Goal: Task Accomplishment & Management: Manage account settings

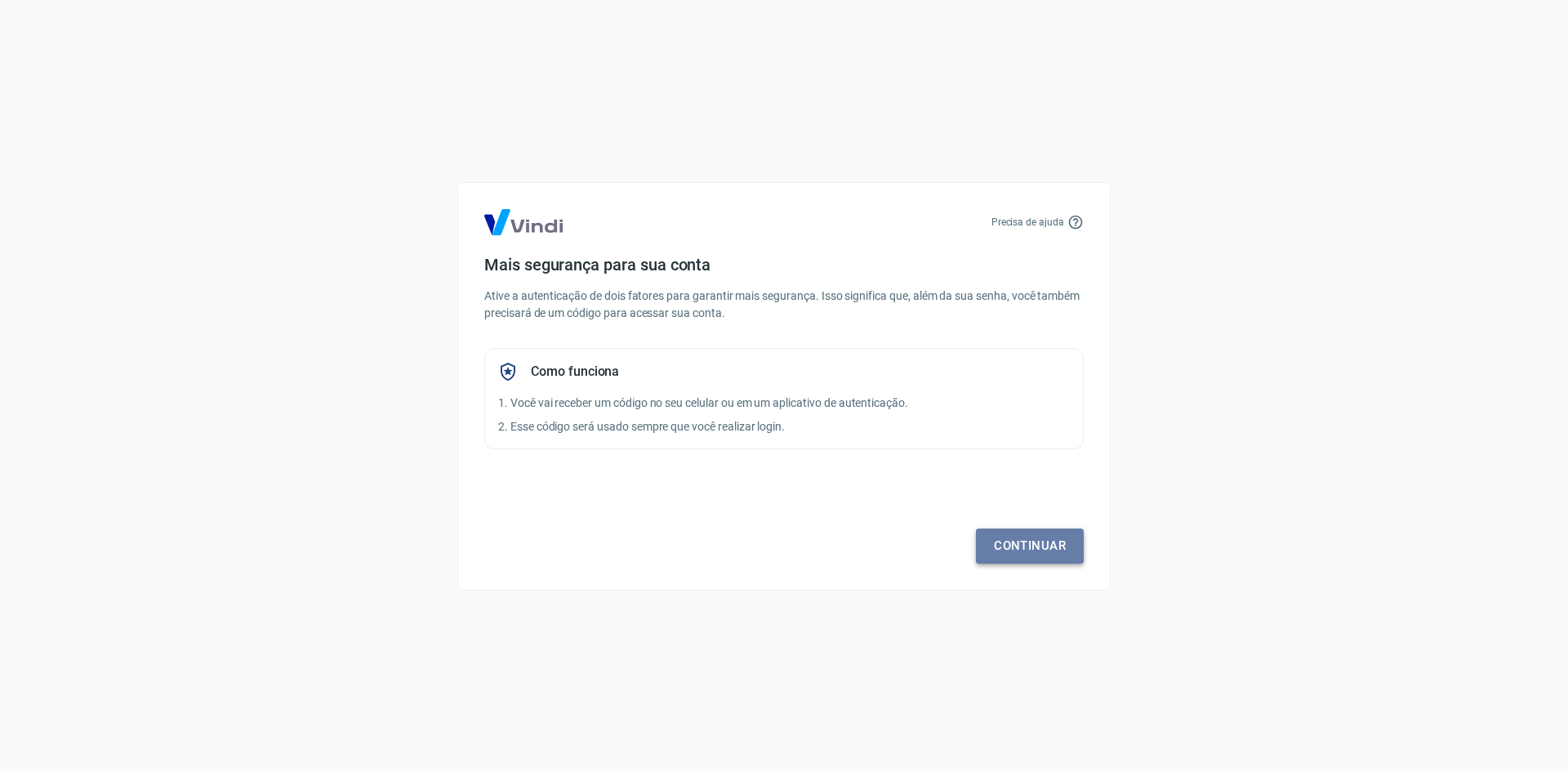
click at [1006, 539] on link "Continuar" at bounding box center [1030, 545] width 108 height 34
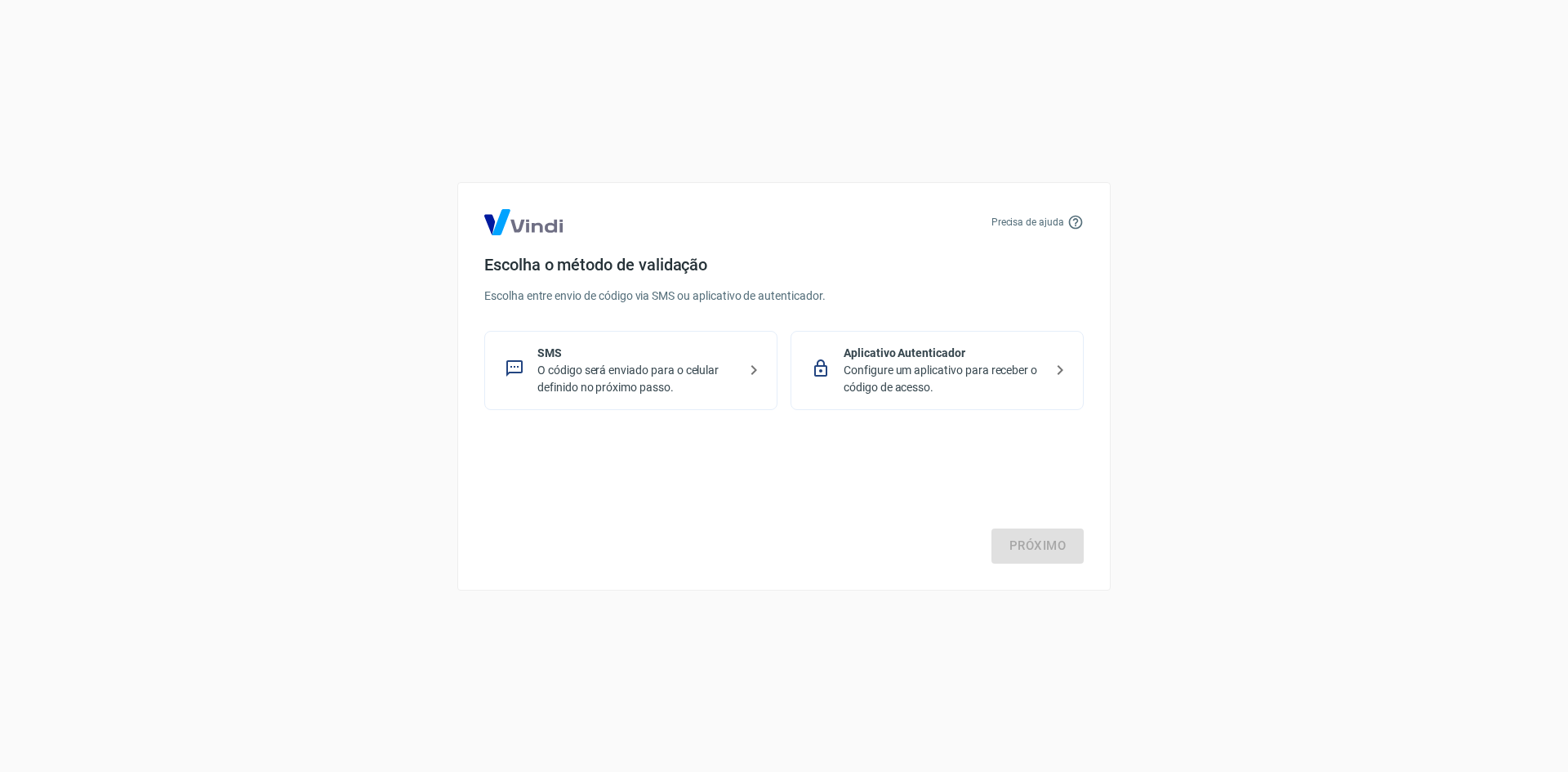
click at [922, 369] on p "Configure um aplicativo para receber o código de acesso." at bounding box center [944, 379] width 200 height 34
click at [1045, 546] on link "Próximo" at bounding box center [1037, 545] width 92 height 34
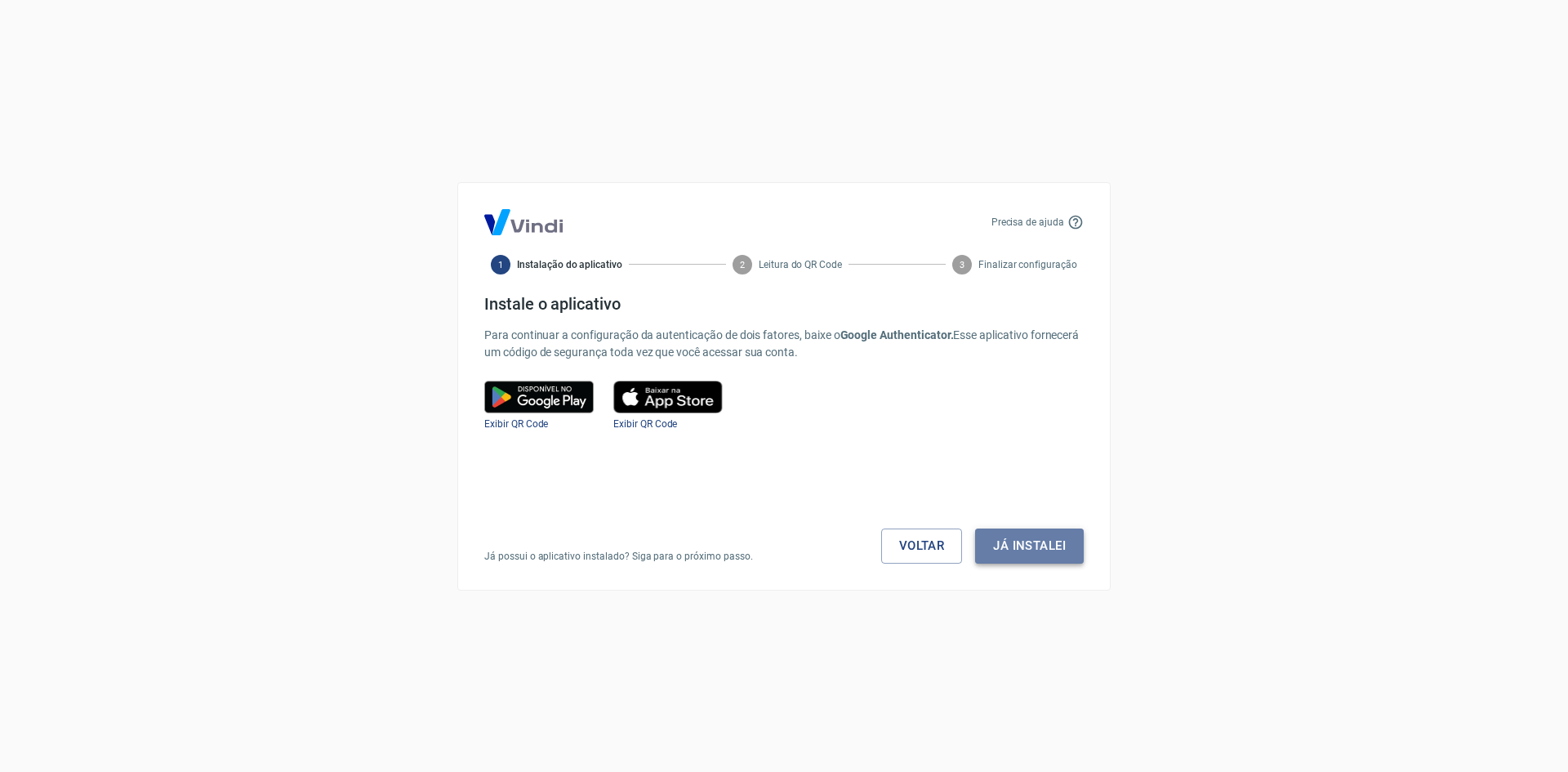
click at [1036, 546] on button "Já instalei" at bounding box center [1029, 545] width 109 height 34
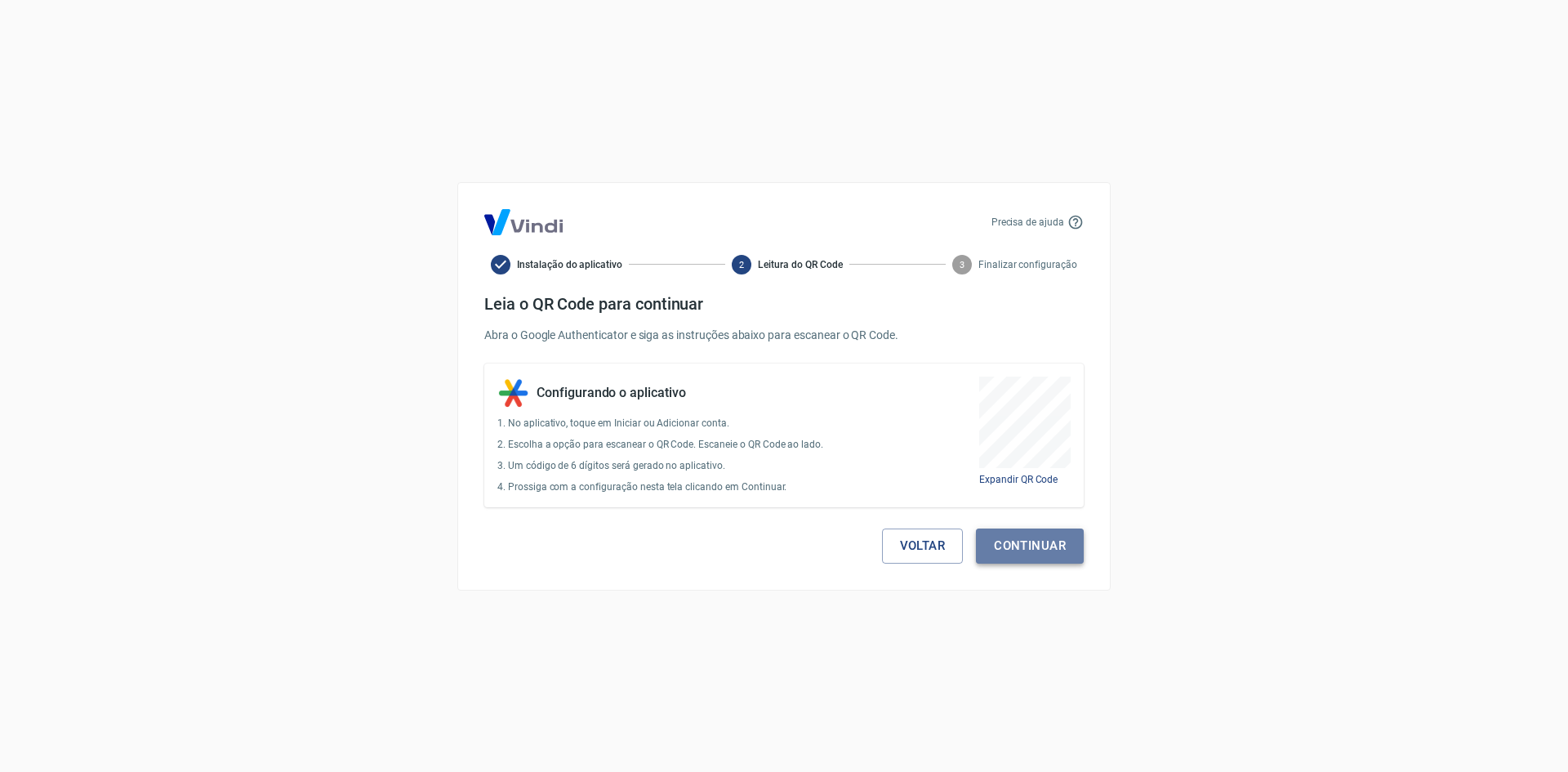
click at [1028, 553] on button "Continuar" at bounding box center [1030, 545] width 108 height 34
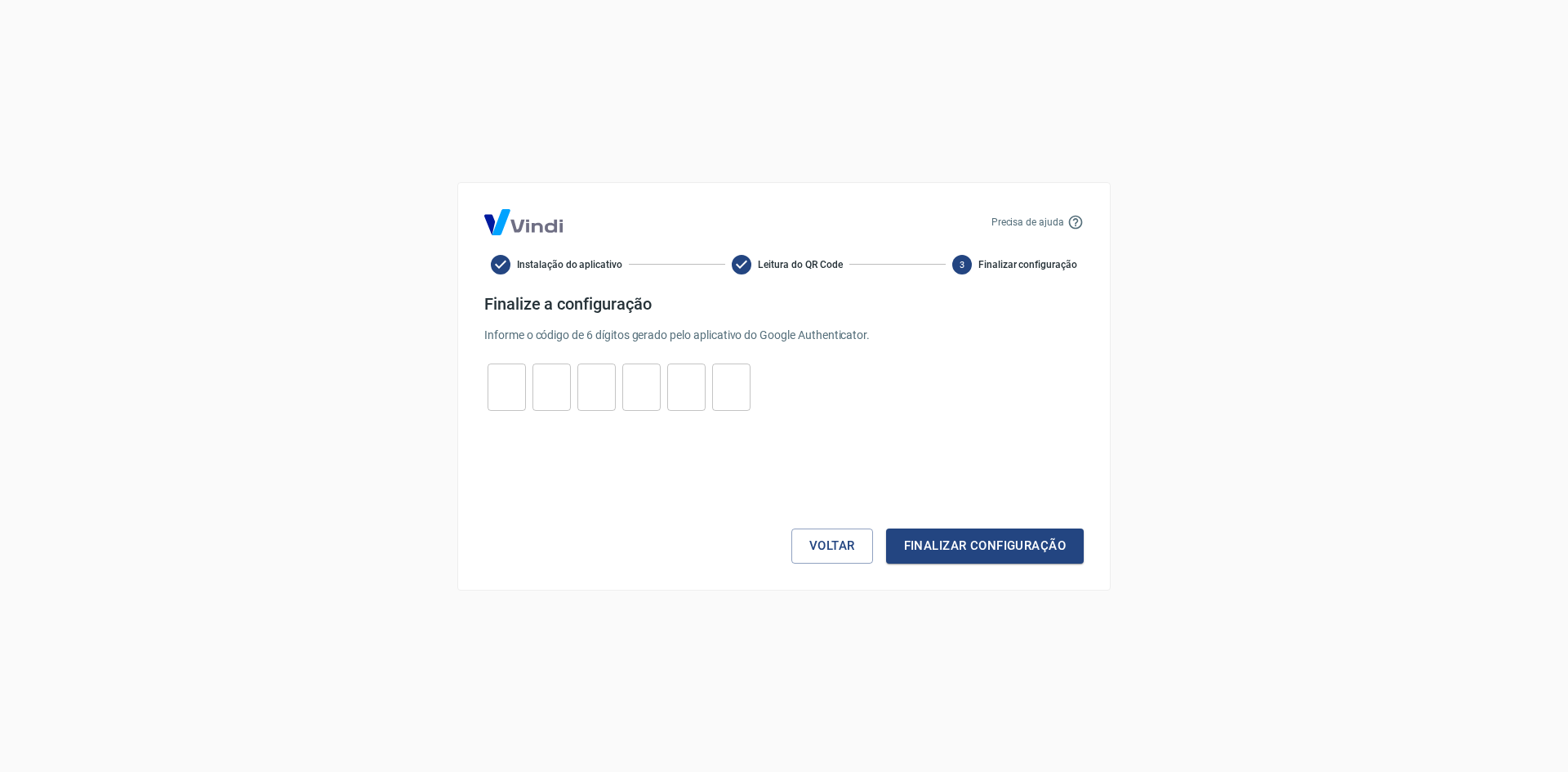
click at [518, 385] on input "tel" at bounding box center [507, 386] width 39 height 35
type input "0"
type input "2"
type input "5"
type input "2"
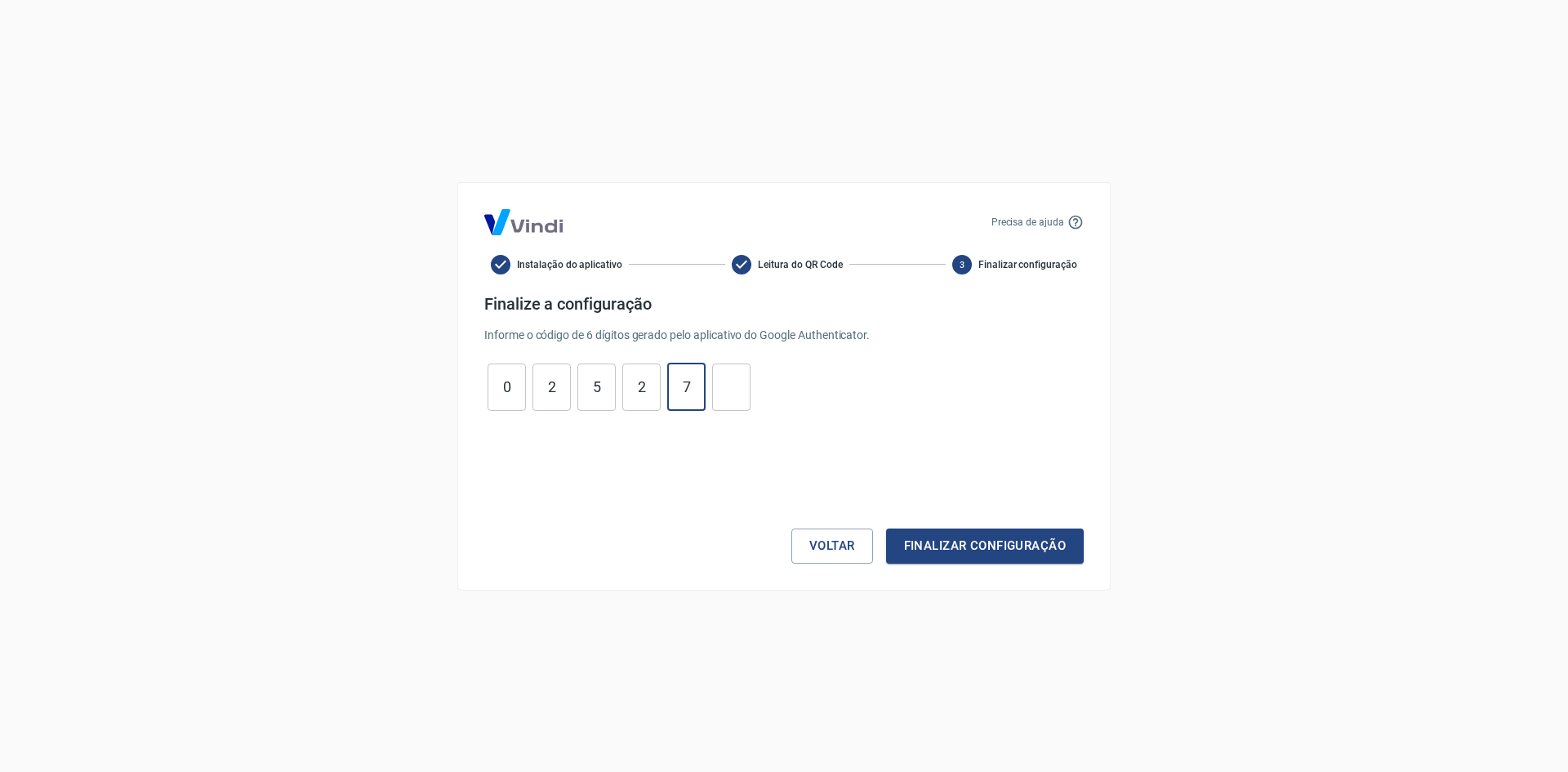
type input "7"
type input "0"
click at [1043, 538] on button "Finalizar configuração" at bounding box center [984, 545] width 198 height 34
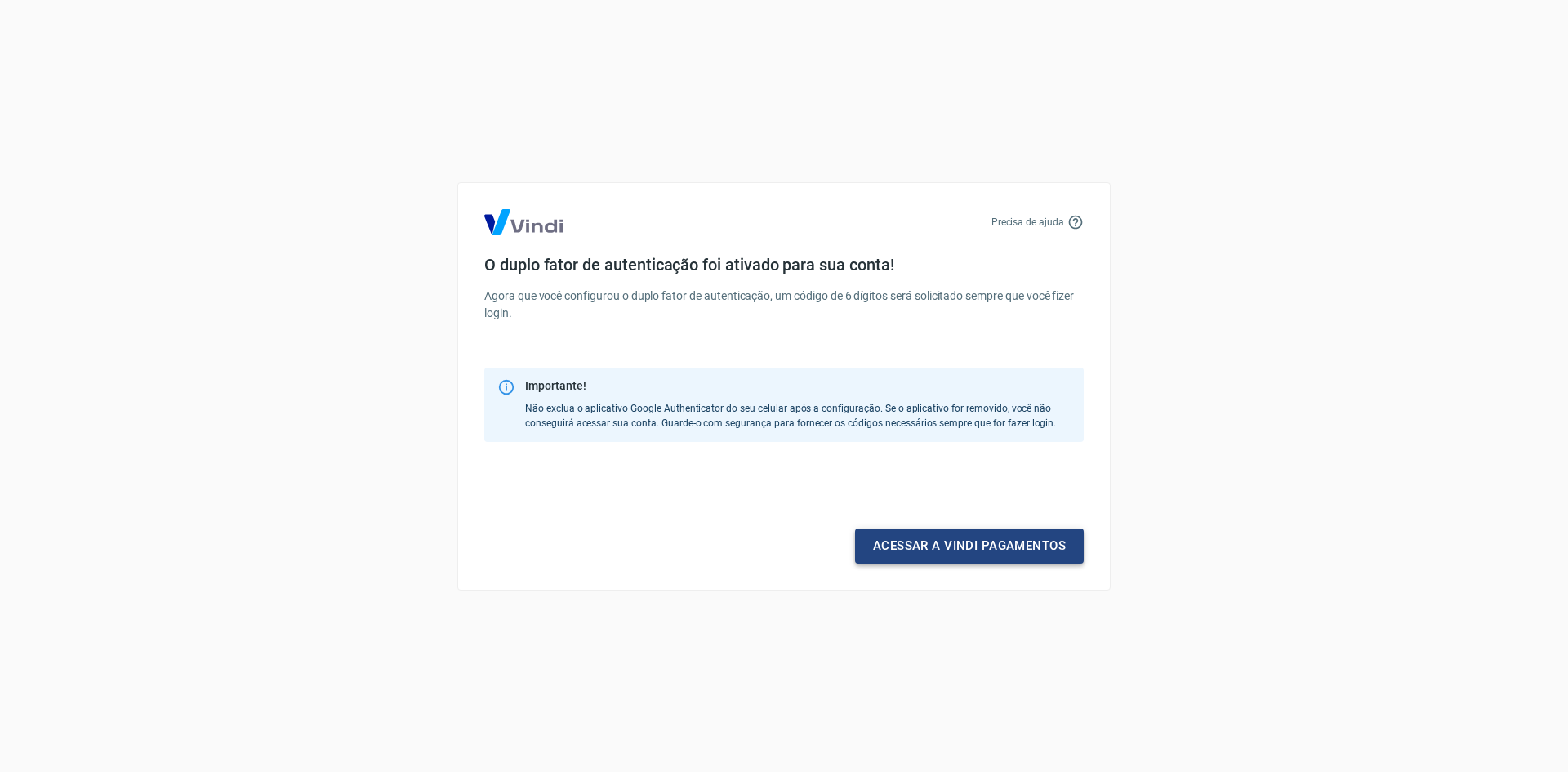
click at [964, 545] on link "Acessar a Vindi pagamentos" at bounding box center [969, 545] width 229 height 34
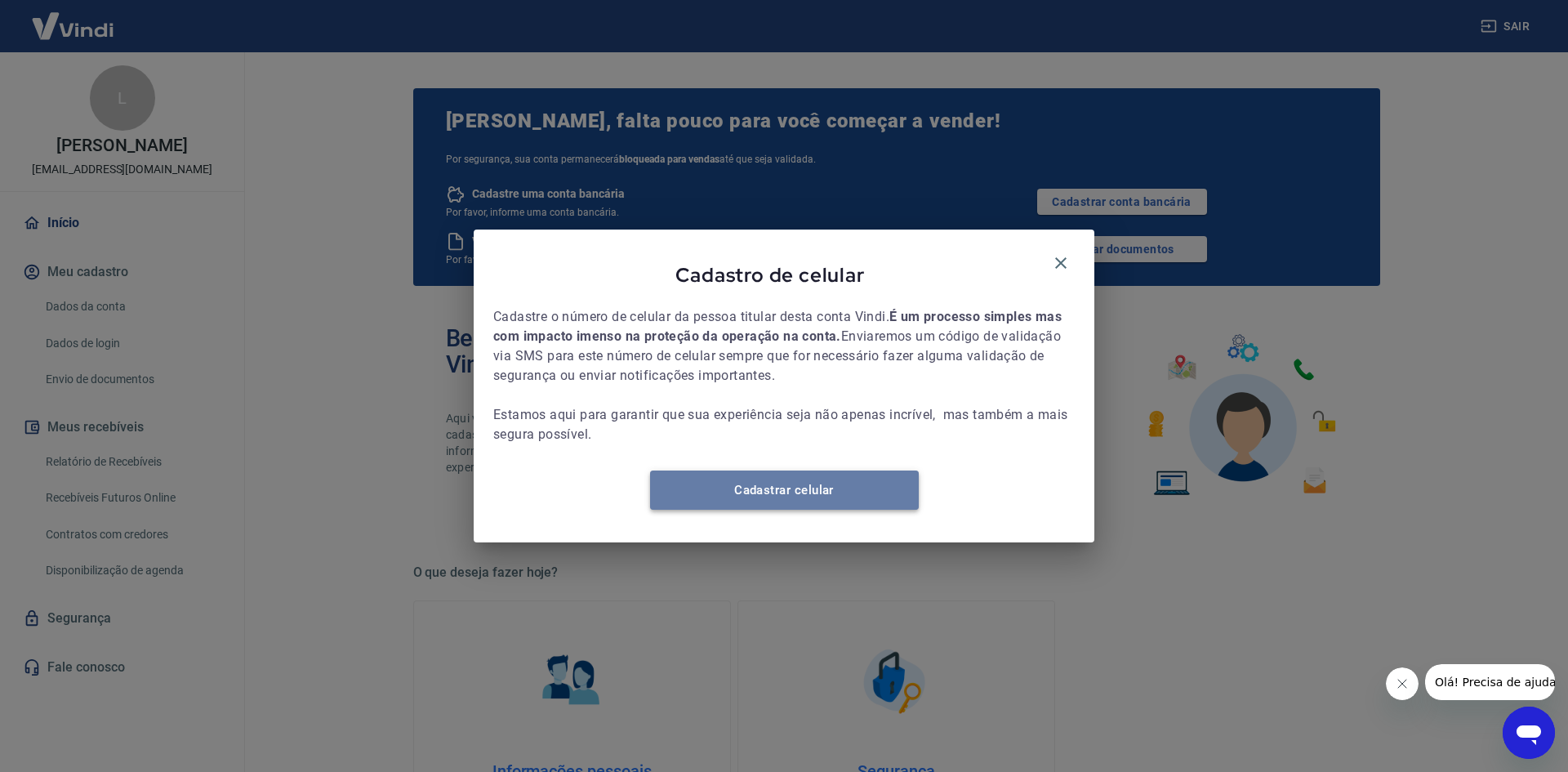
click at [803, 503] on link "Cadastrar celular" at bounding box center [785, 490] width 269 height 39
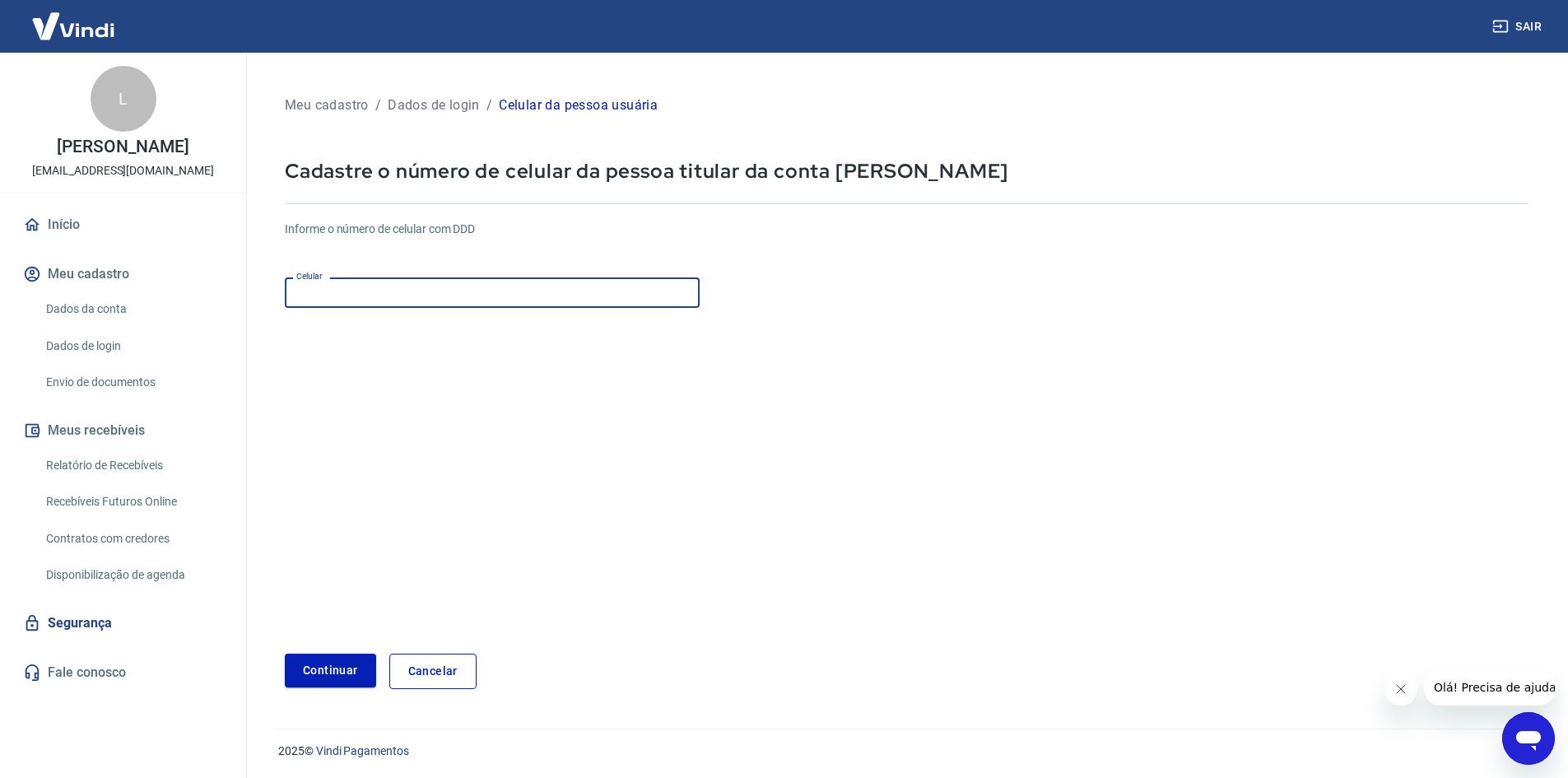
click at [494, 290] on input "Celular" at bounding box center [492, 292] width 415 height 30
type input "(34) 99123-0536"
click at [327, 662] on button "Continuar" at bounding box center [330, 670] width 91 height 34
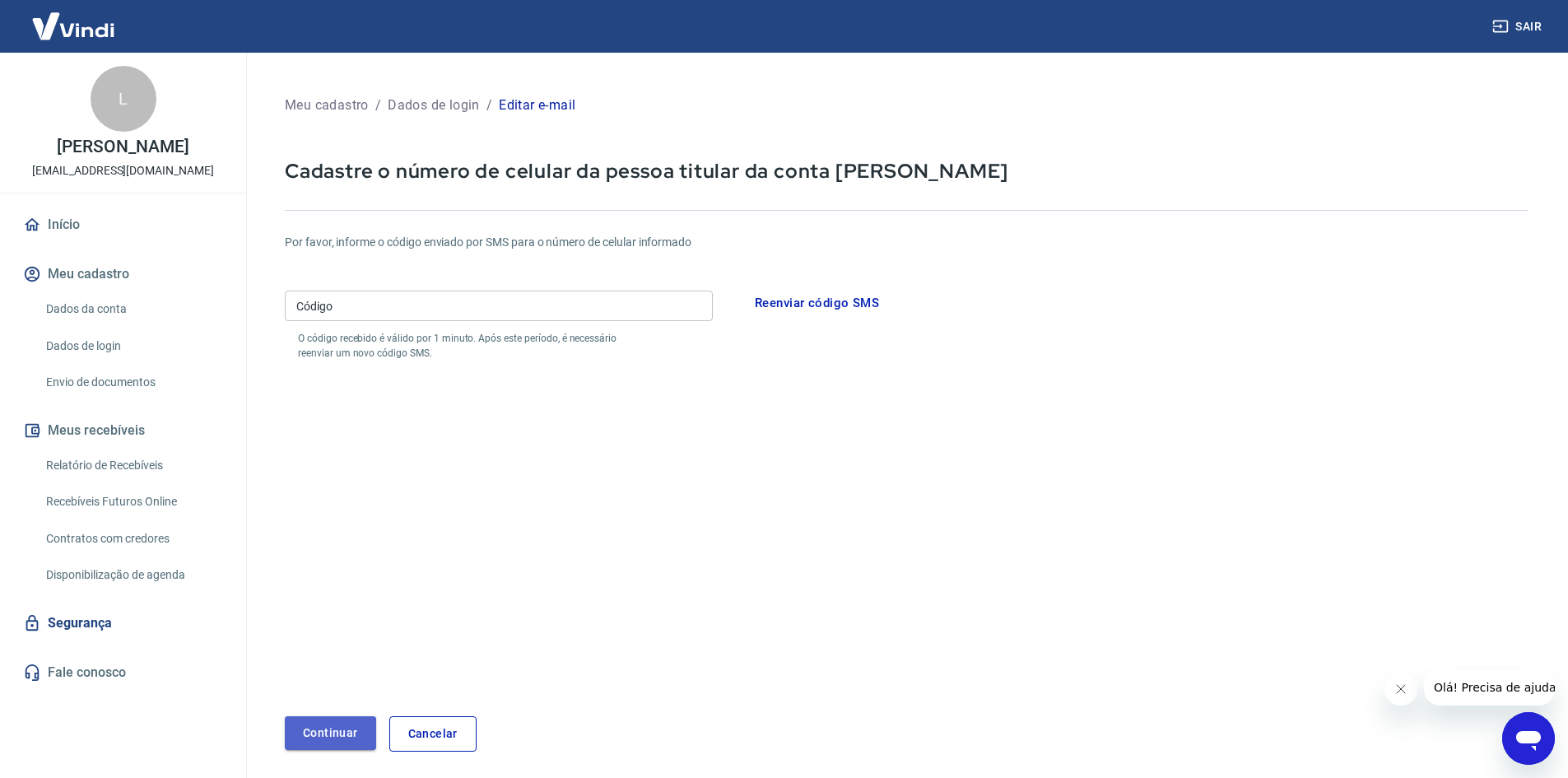
click at [320, 719] on button "Continuar" at bounding box center [330, 732] width 91 height 34
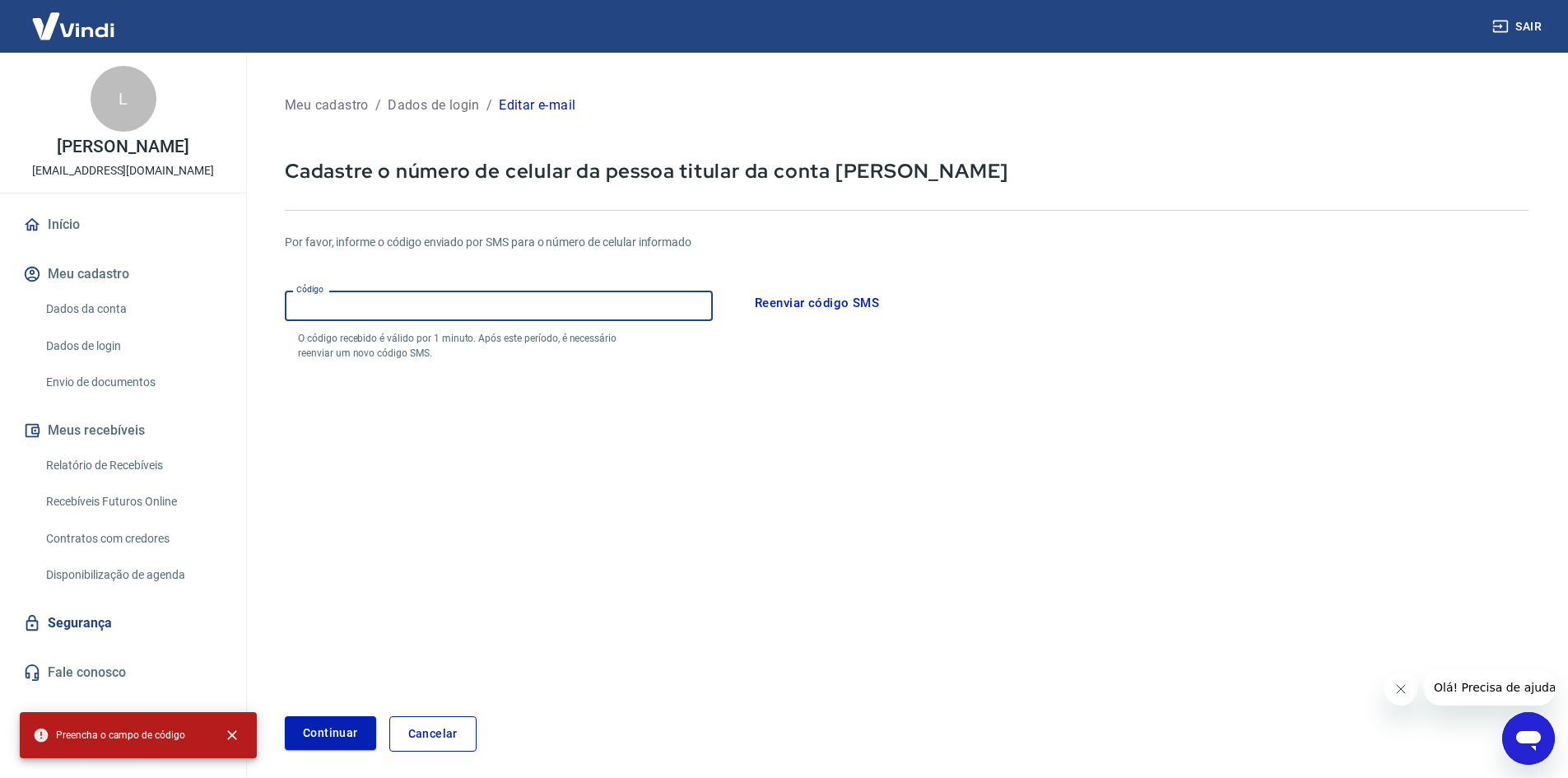
click at [431, 298] on input "Código" at bounding box center [499, 305] width 428 height 30
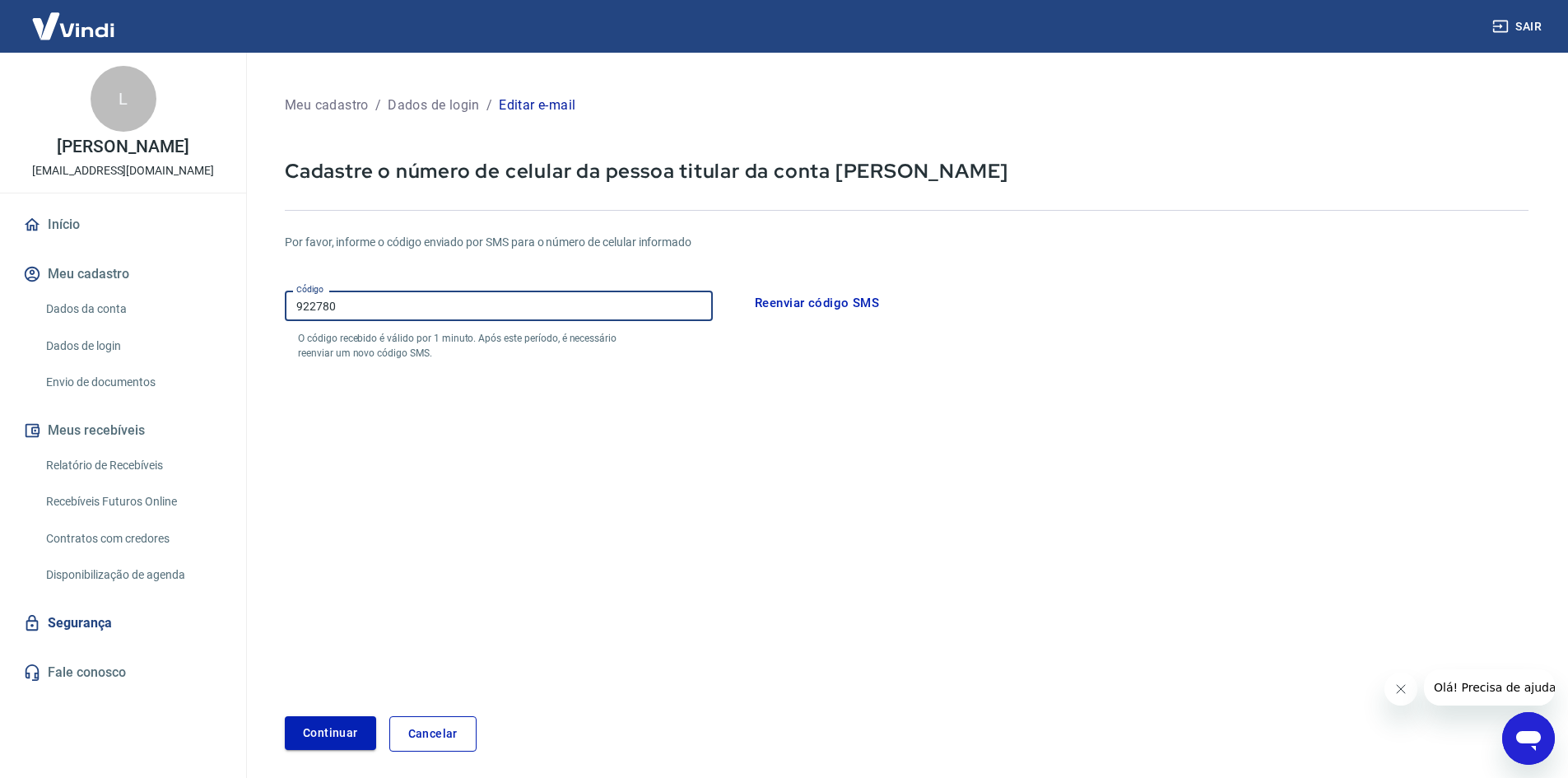
type input "922780"
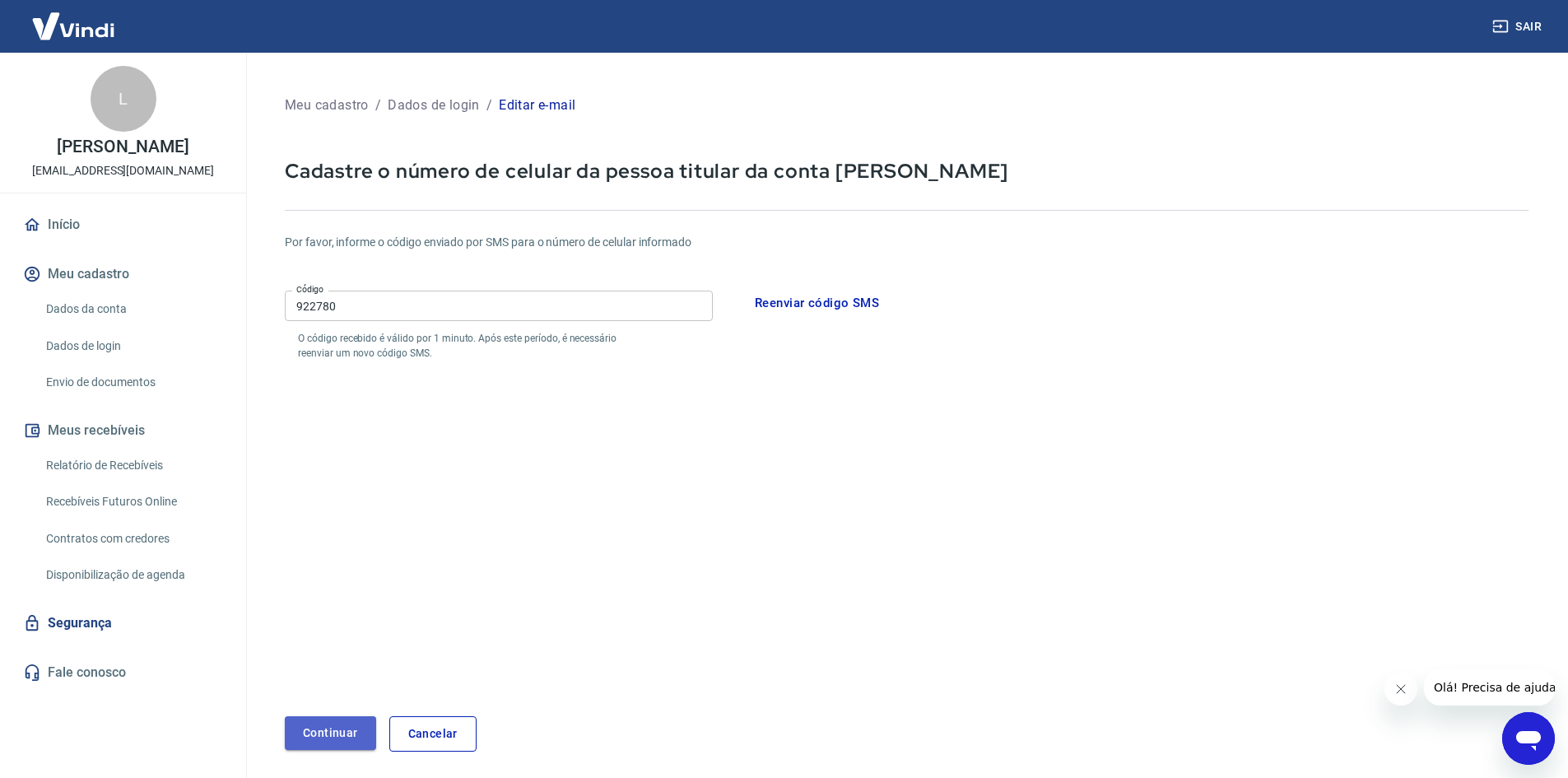
click at [342, 728] on button "Continuar" at bounding box center [330, 732] width 91 height 34
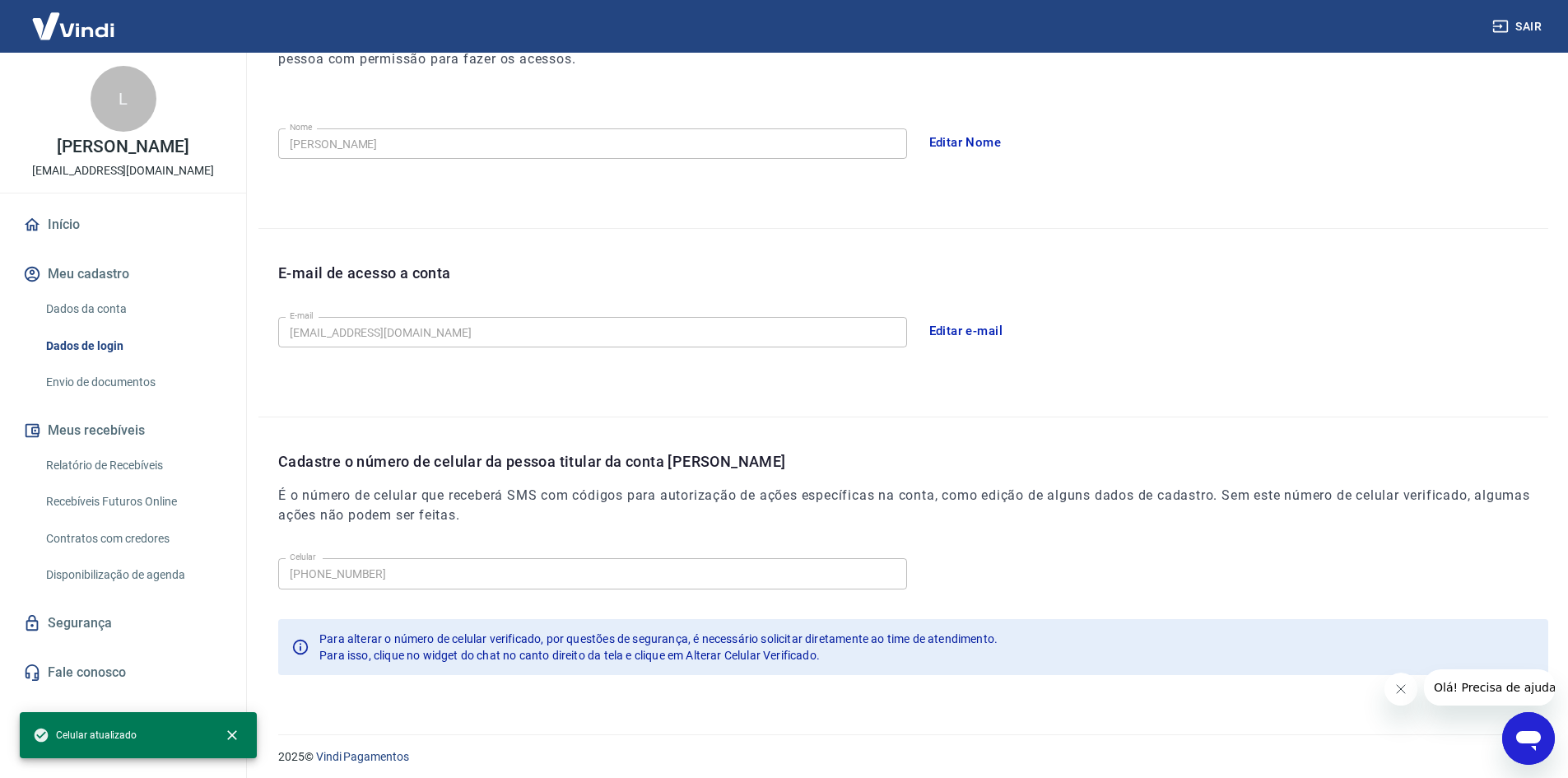
scroll to position [277, 0]
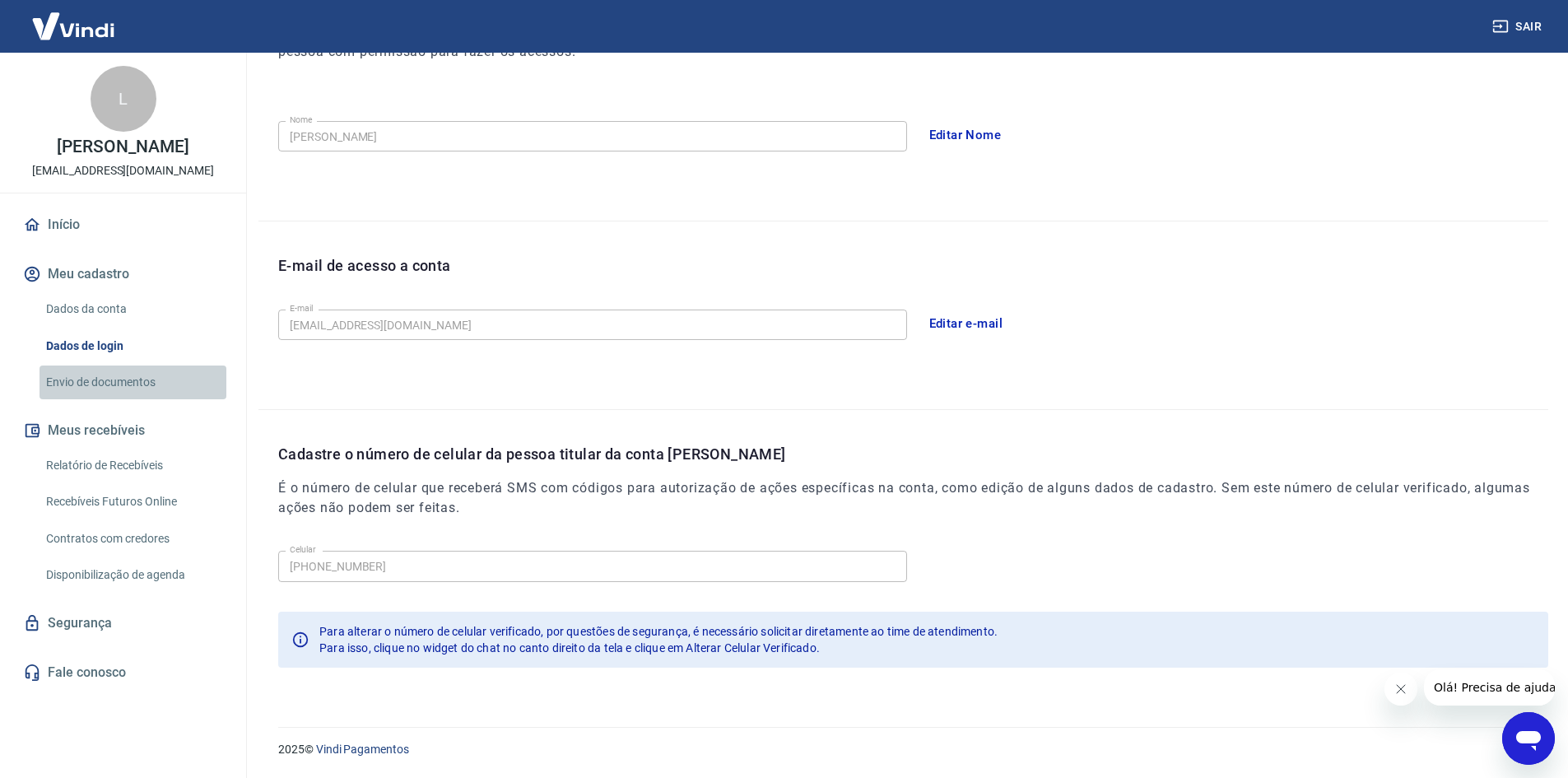
click at [103, 385] on link "Envio de documentos" at bounding box center [133, 382] width 187 height 34
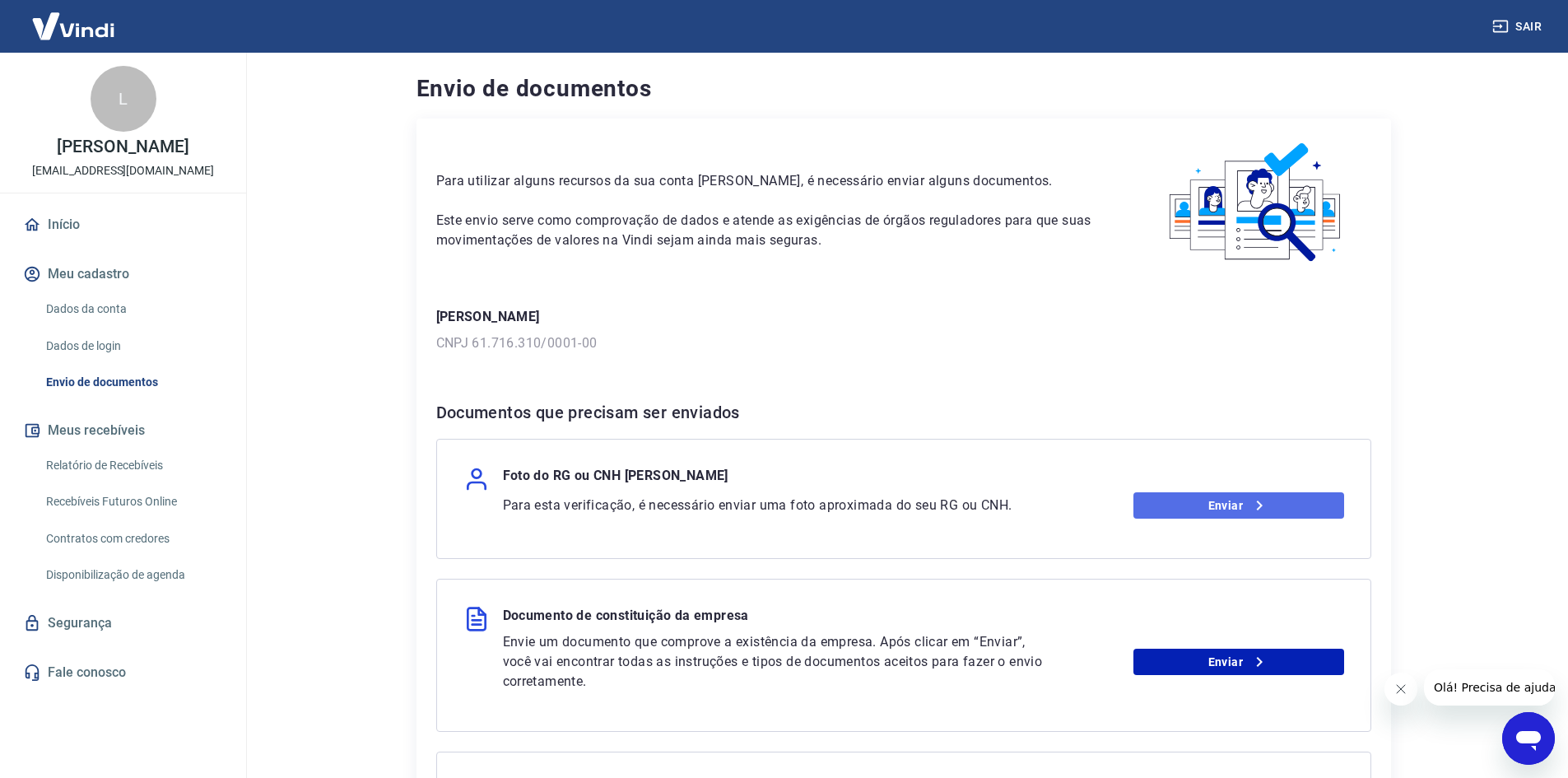
click at [1233, 511] on link "Enviar" at bounding box center [1239, 505] width 210 height 27
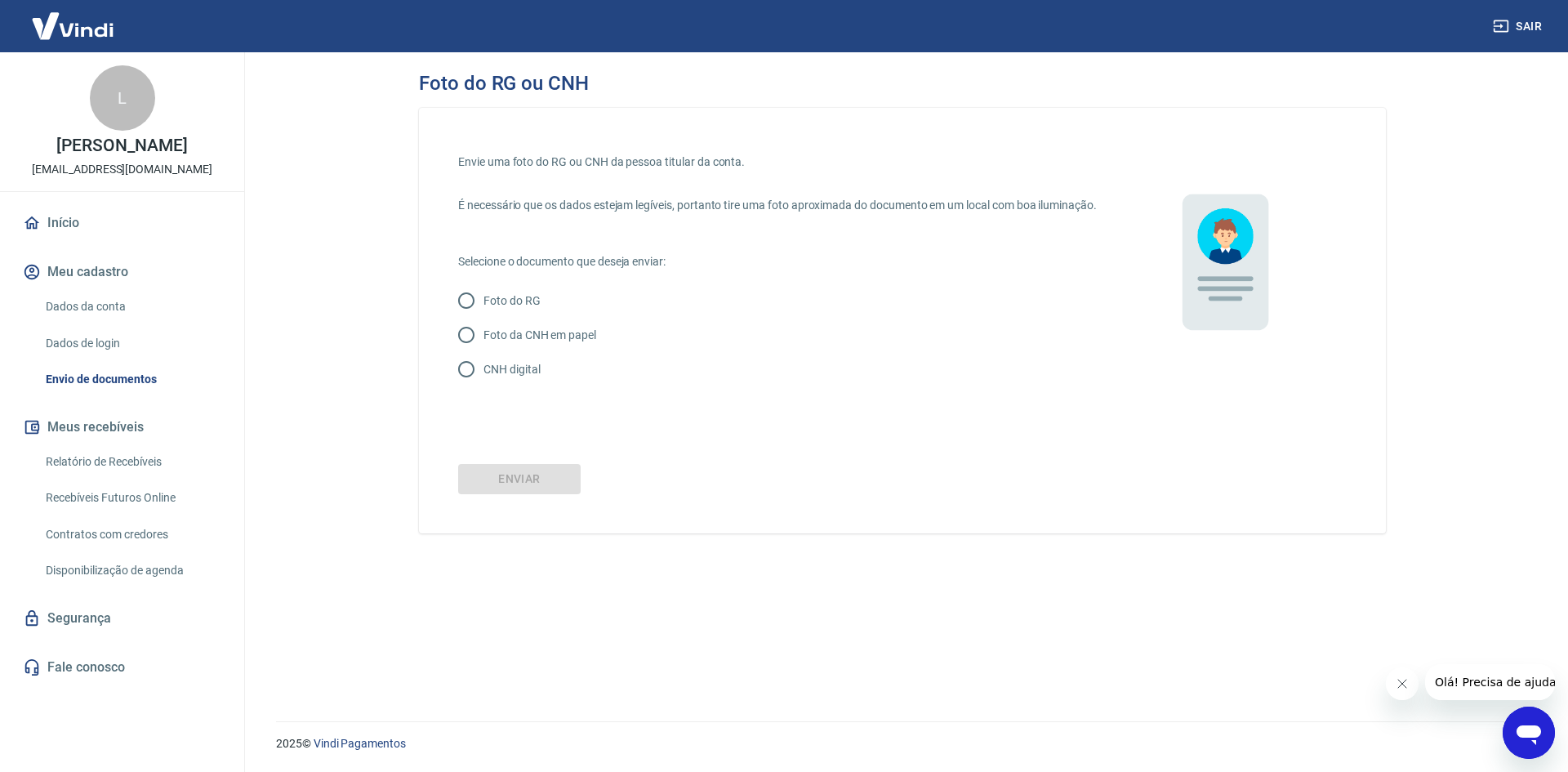
click at [456, 312] on input "Foto do RG" at bounding box center [466, 300] width 34 height 34
radio input "true"
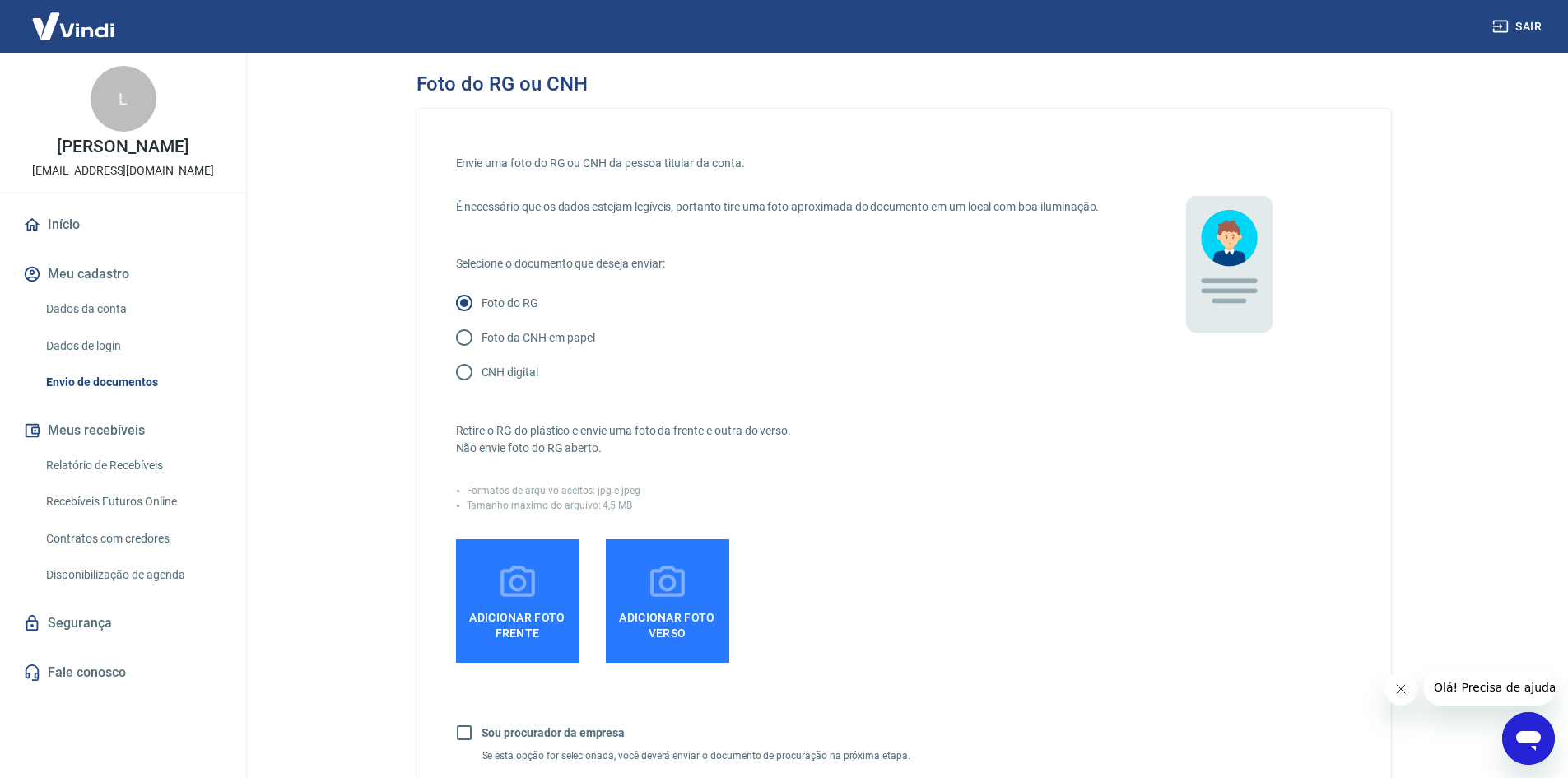
click at [512, 603] on icon at bounding box center [517, 583] width 41 height 41
click at [0, 0] on input "Adicionar foto frente" at bounding box center [0, 0] width 0 height 0
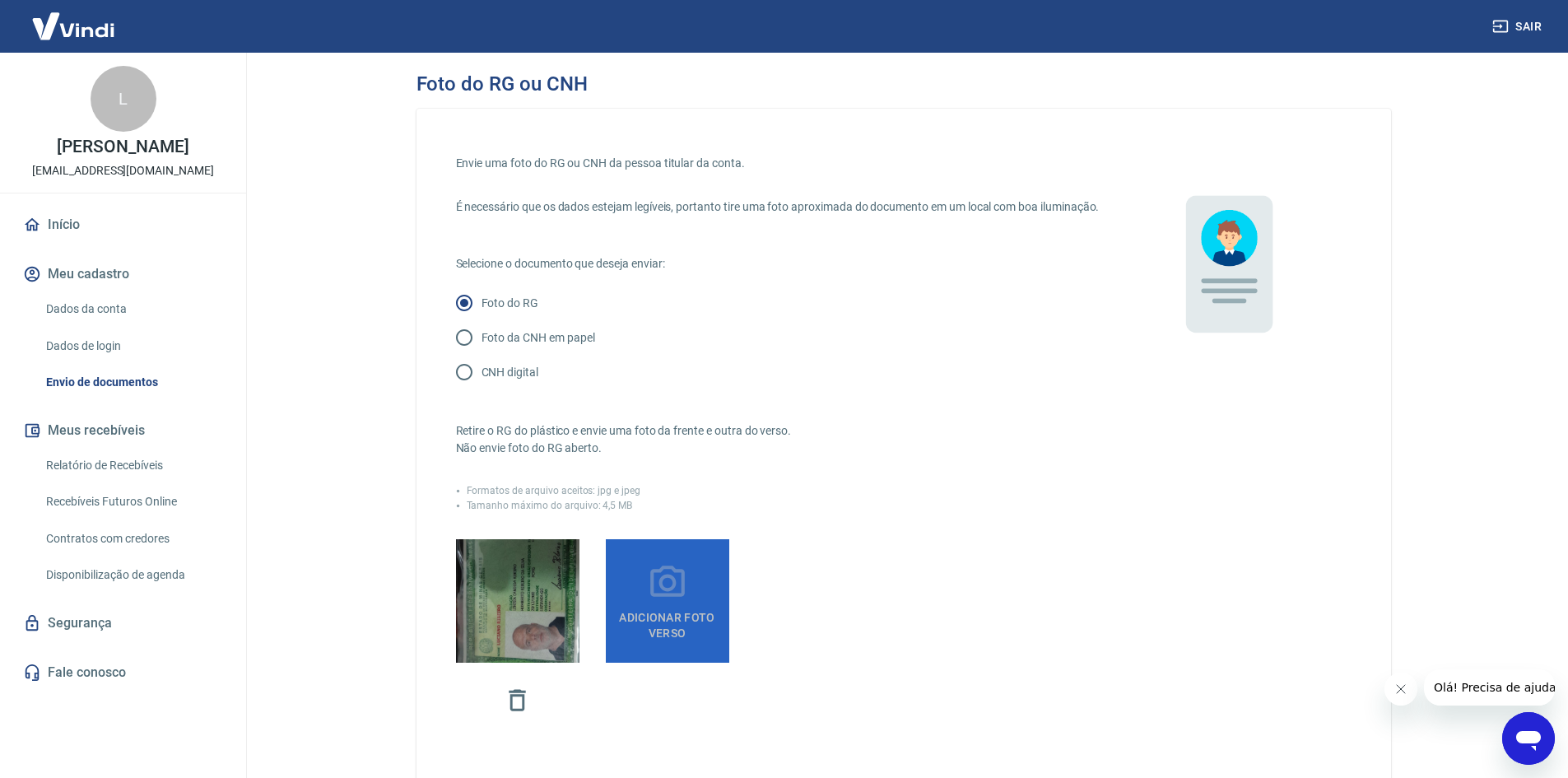
click at [671, 603] on icon at bounding box center [668, 583] width 41 height 41
click at [0, 0] on input "Adicionar foto verso" at bounding box center [0, 0] width 0 height 0
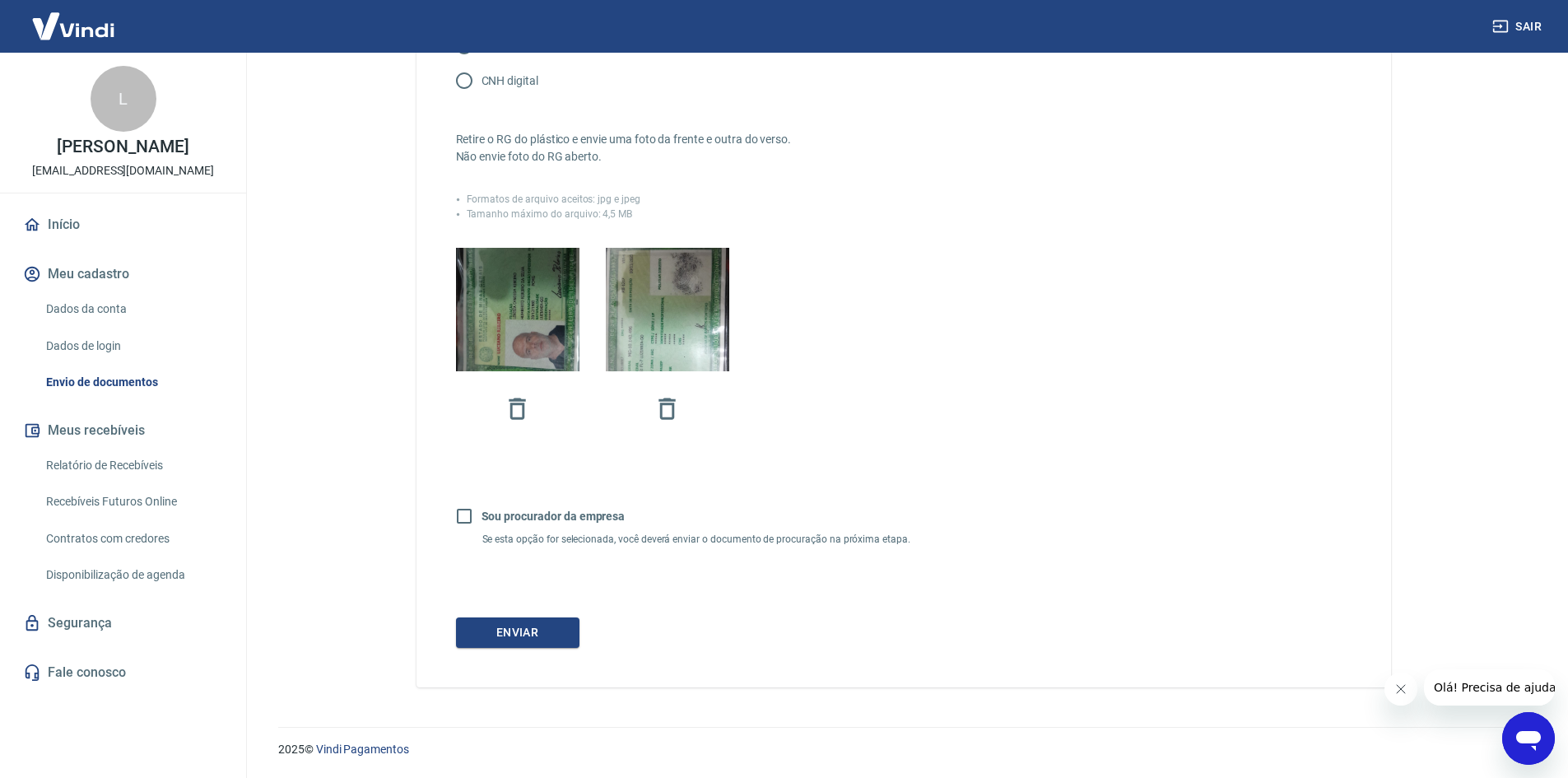
scroll to position [309, 0]
click at [462, 513] on input "Sou procurador da empresa" at bounding box center [464, 516] width 34 height 35
click at [464, 519] on input "Sou procurador da empresa" at bounding box center [464, 516] width 34 height 35
checkbox input "false"
click at [521, 624] on button "Enviar" at bounding box center [517, 632] width 123 height 30
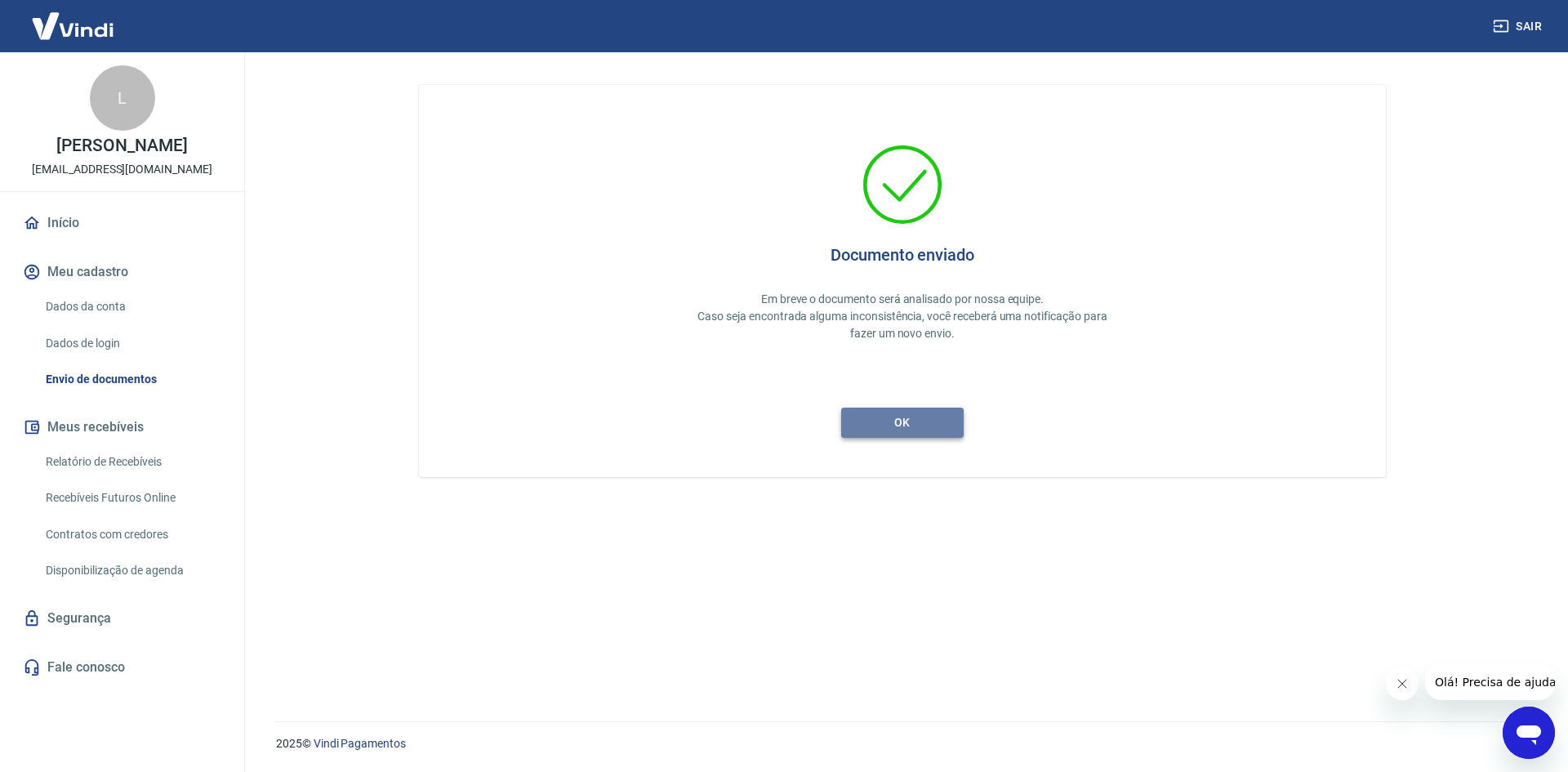
click at [898, 428] on button "ok" at bounding box center [902, 422] width 122 height 30
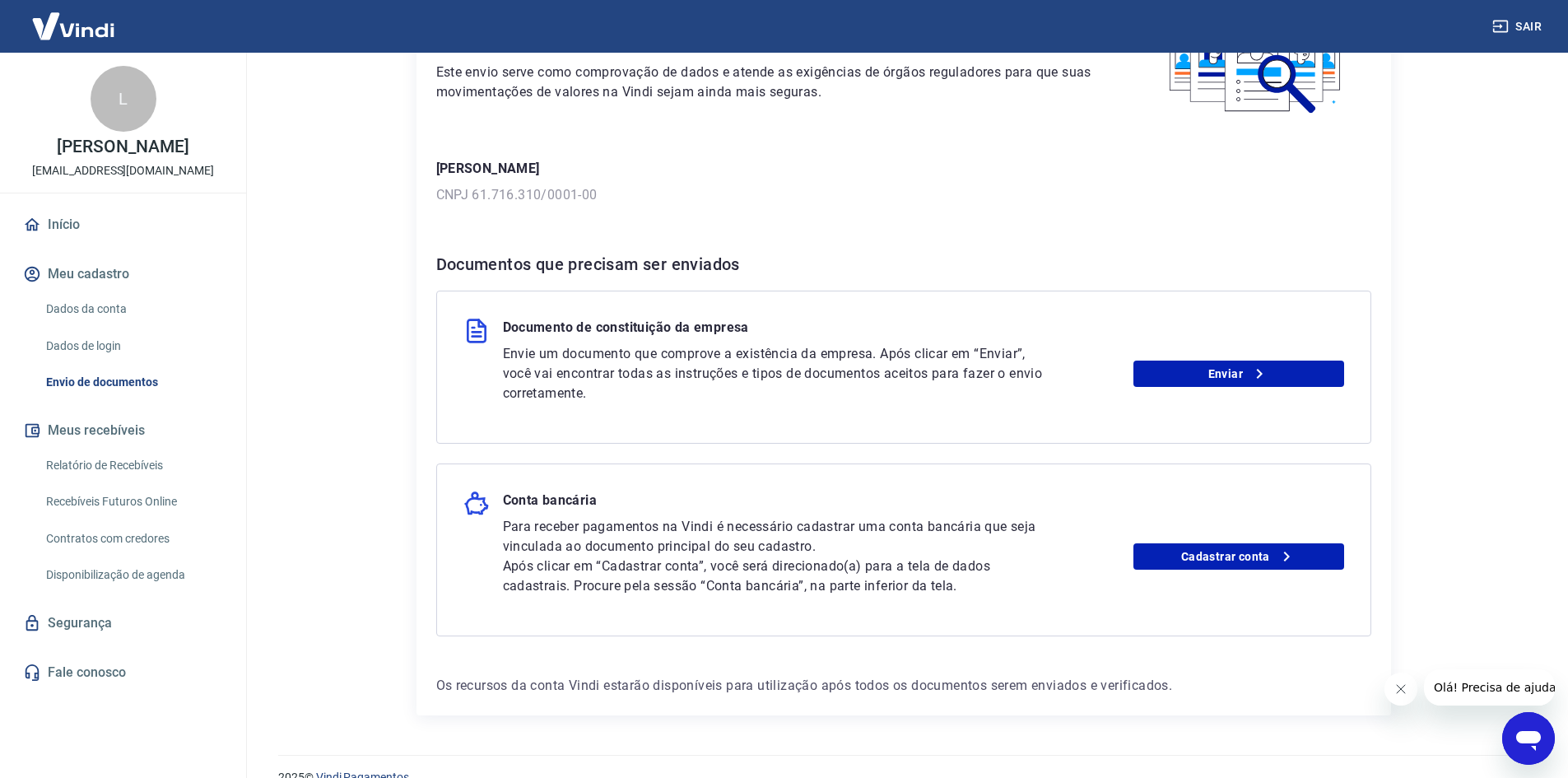
scroll to position [165, 0]
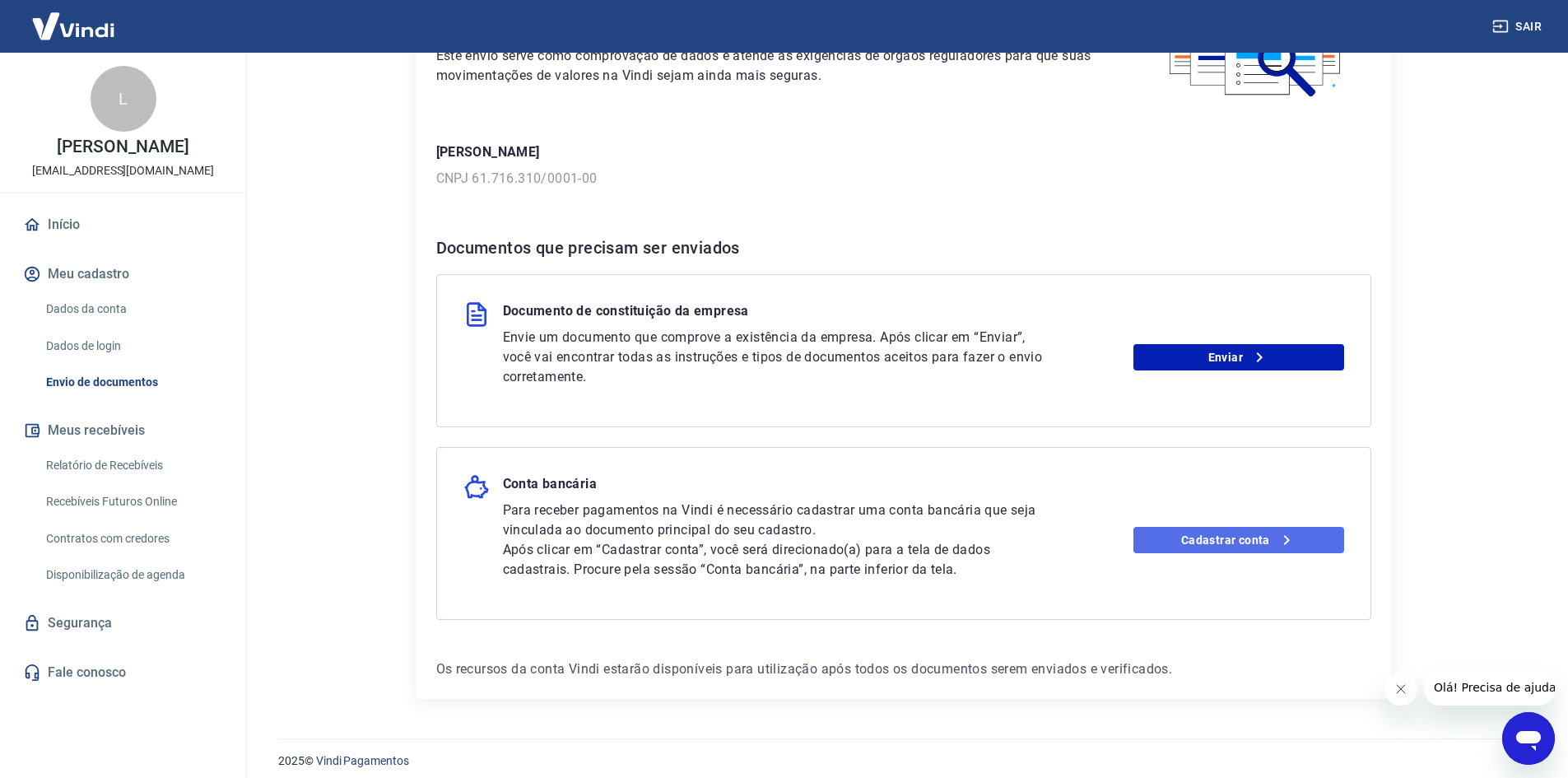
click at [1205, 538] on link "Cadastrar conta" at bounding box center [1239, 540] width 210 height 27
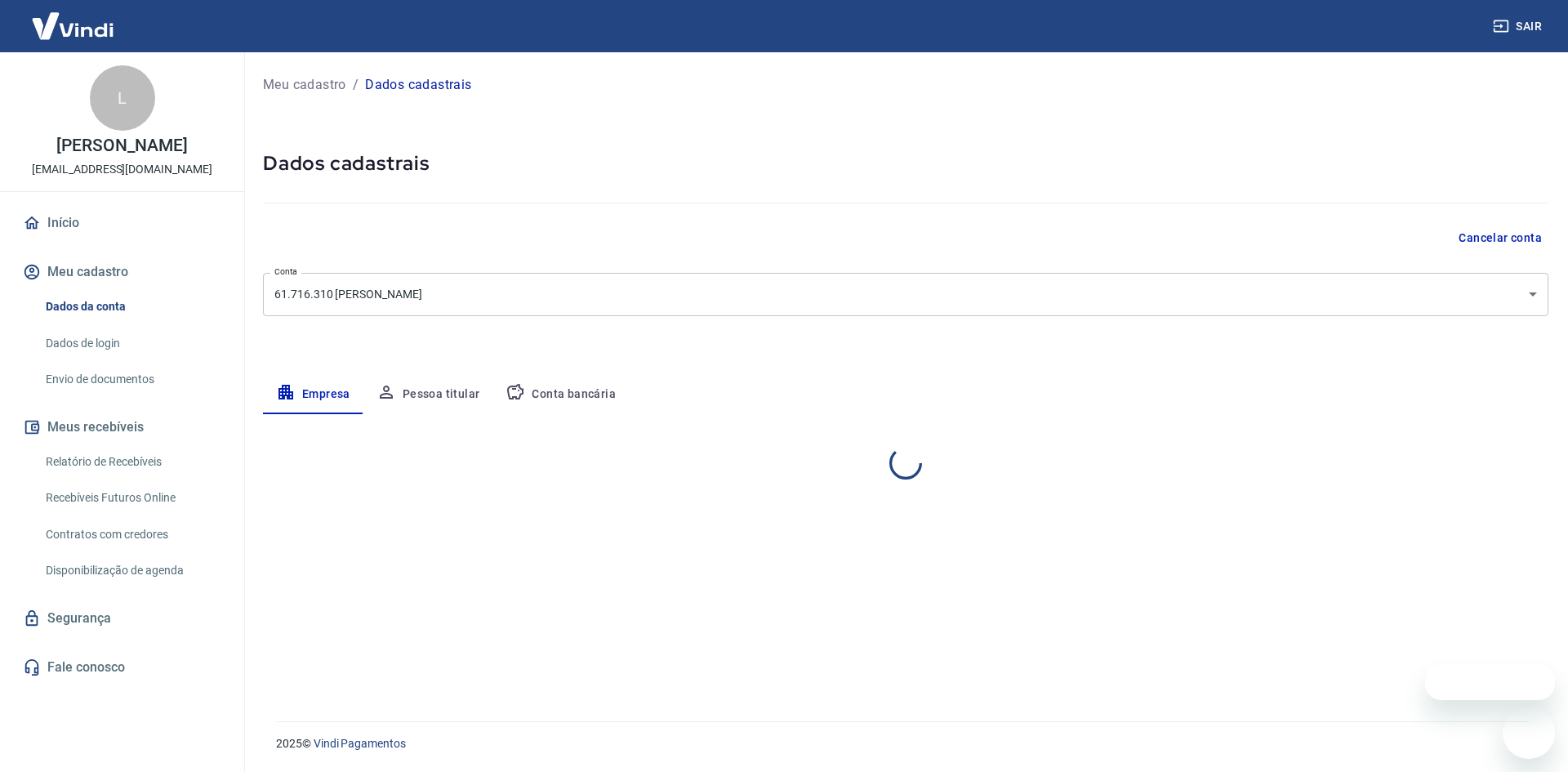
select select "MG"
select select "business"
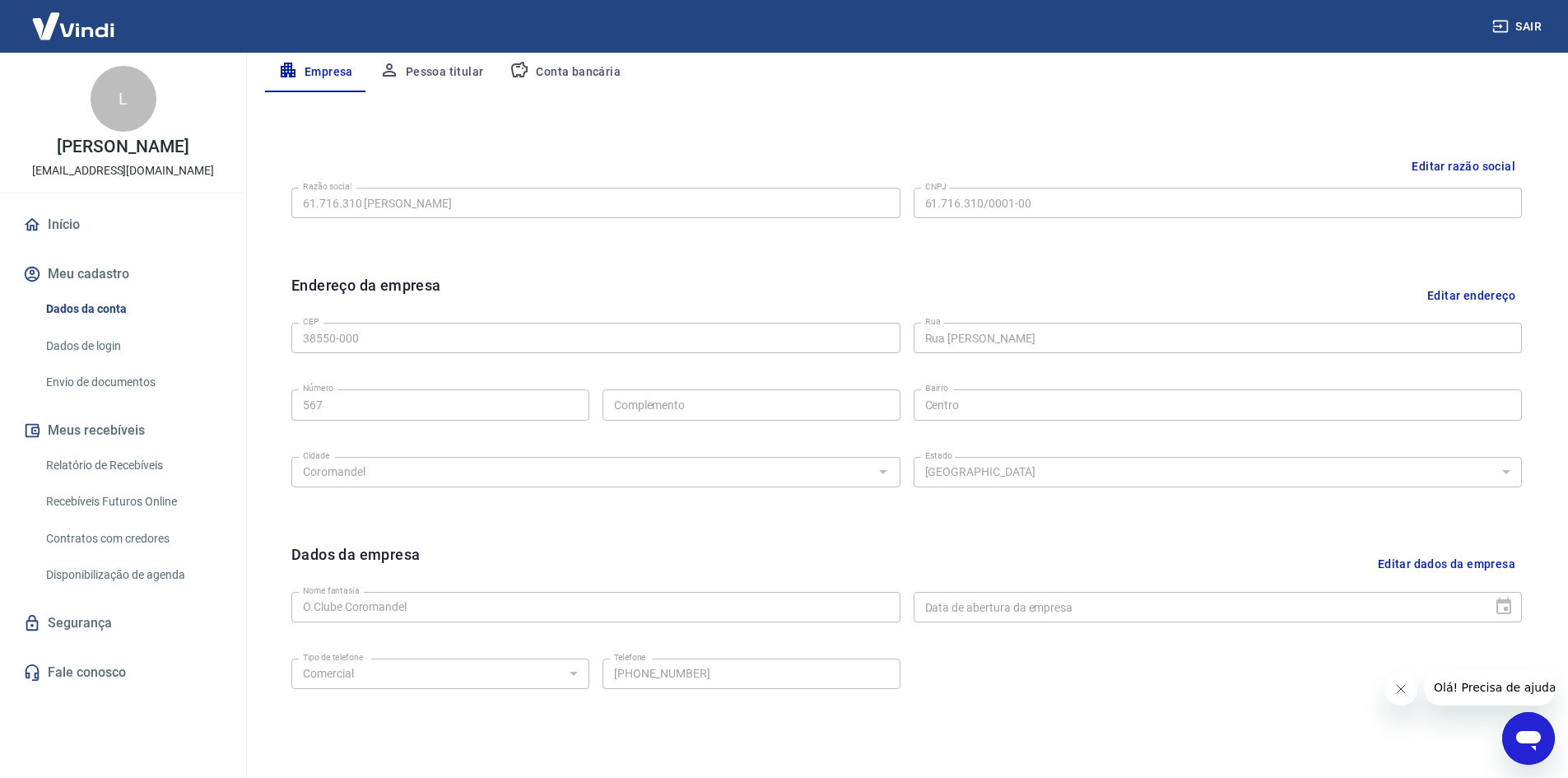
scroll to position [162, 0]
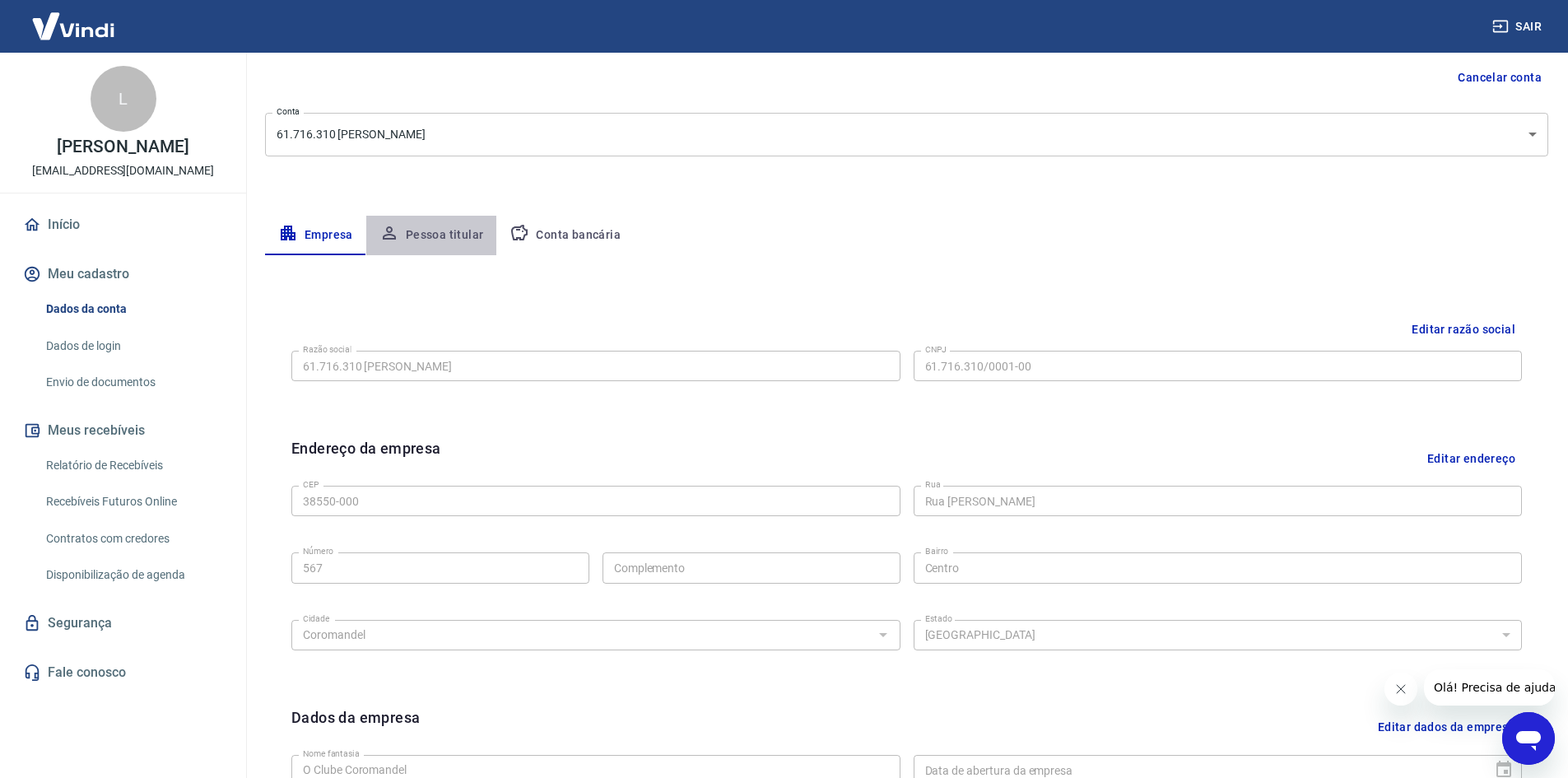
click at [438, 236] on button "Pessoa titular" at bounding box center [432, 235] width 131 height 40
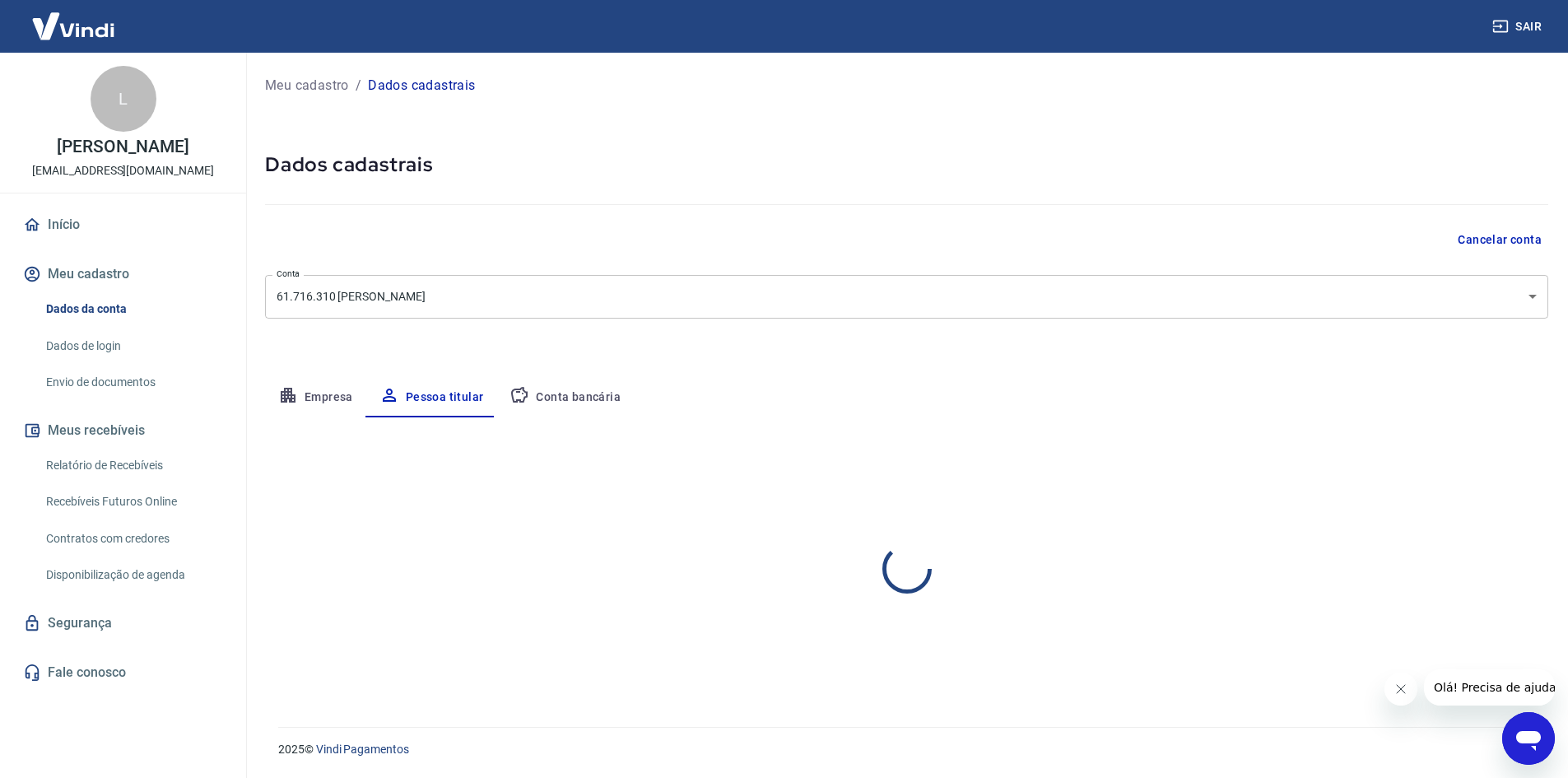
scroll to position [0, 0]
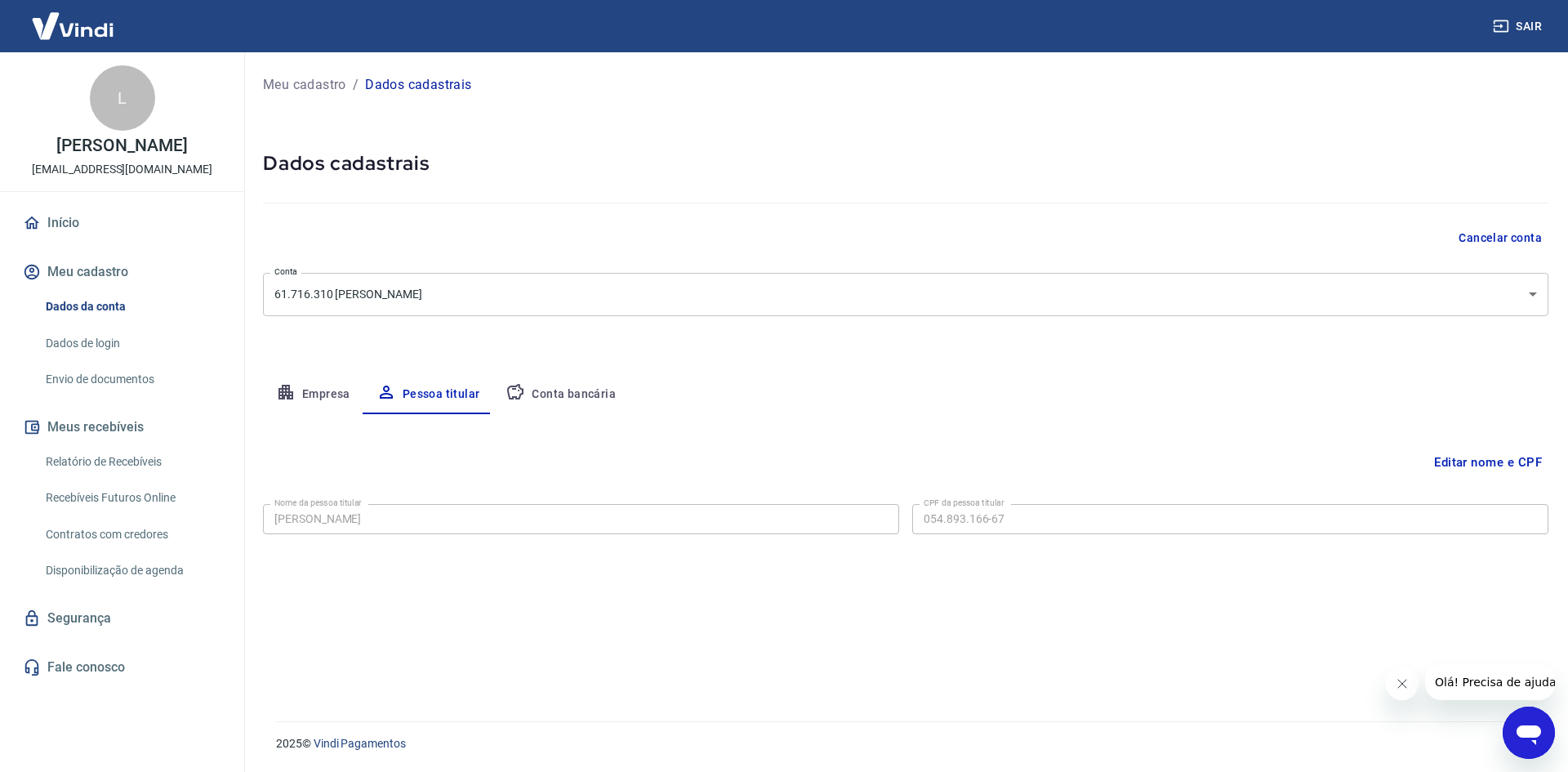
click at [561, 391] on button "Conta bancária" at bounding box center [560, 395] width 136 height 39
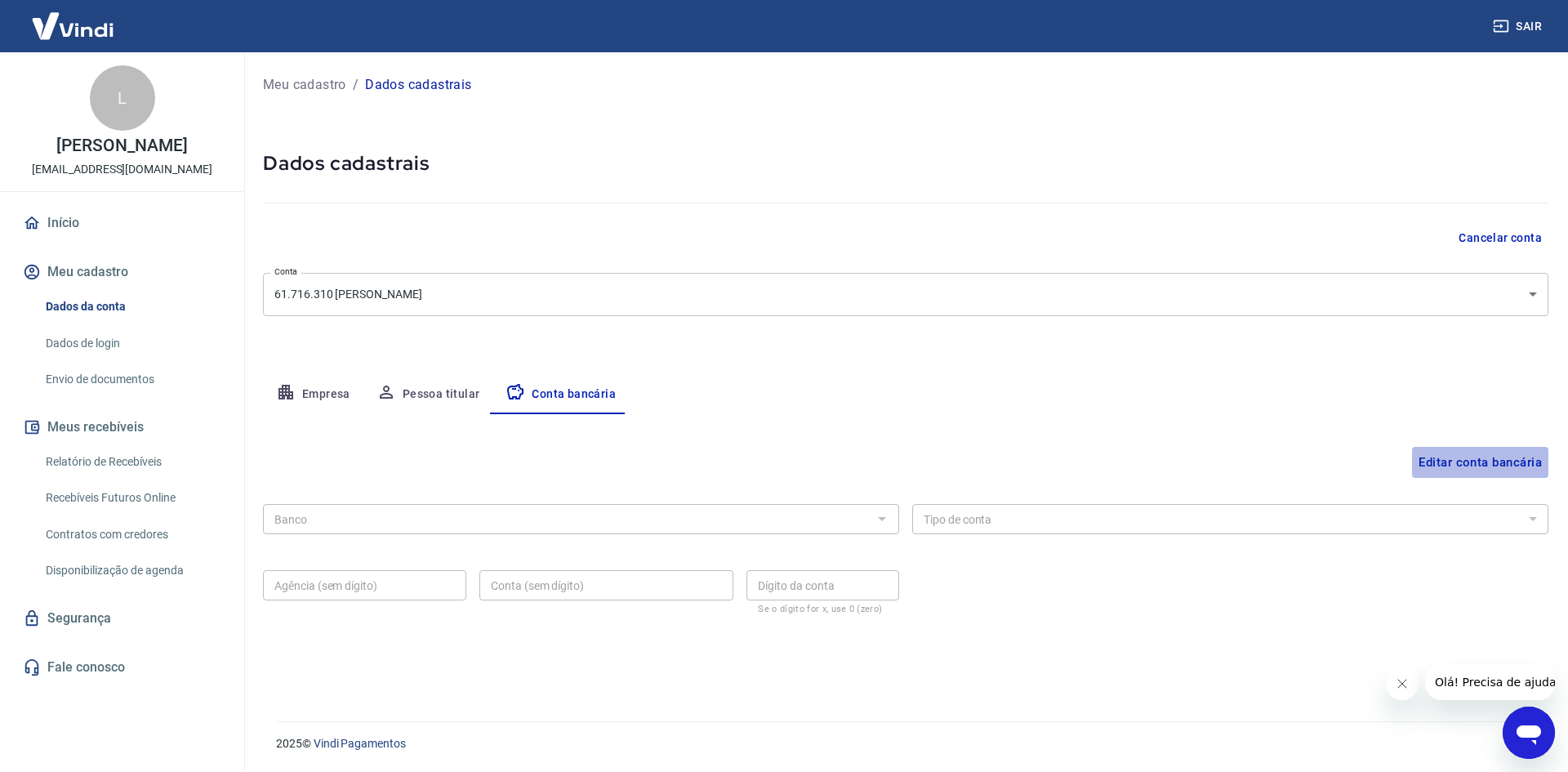
click at [1438, 465] on button "Editar conta bancária" at bounding box center [1480, 462] width 136 height 31
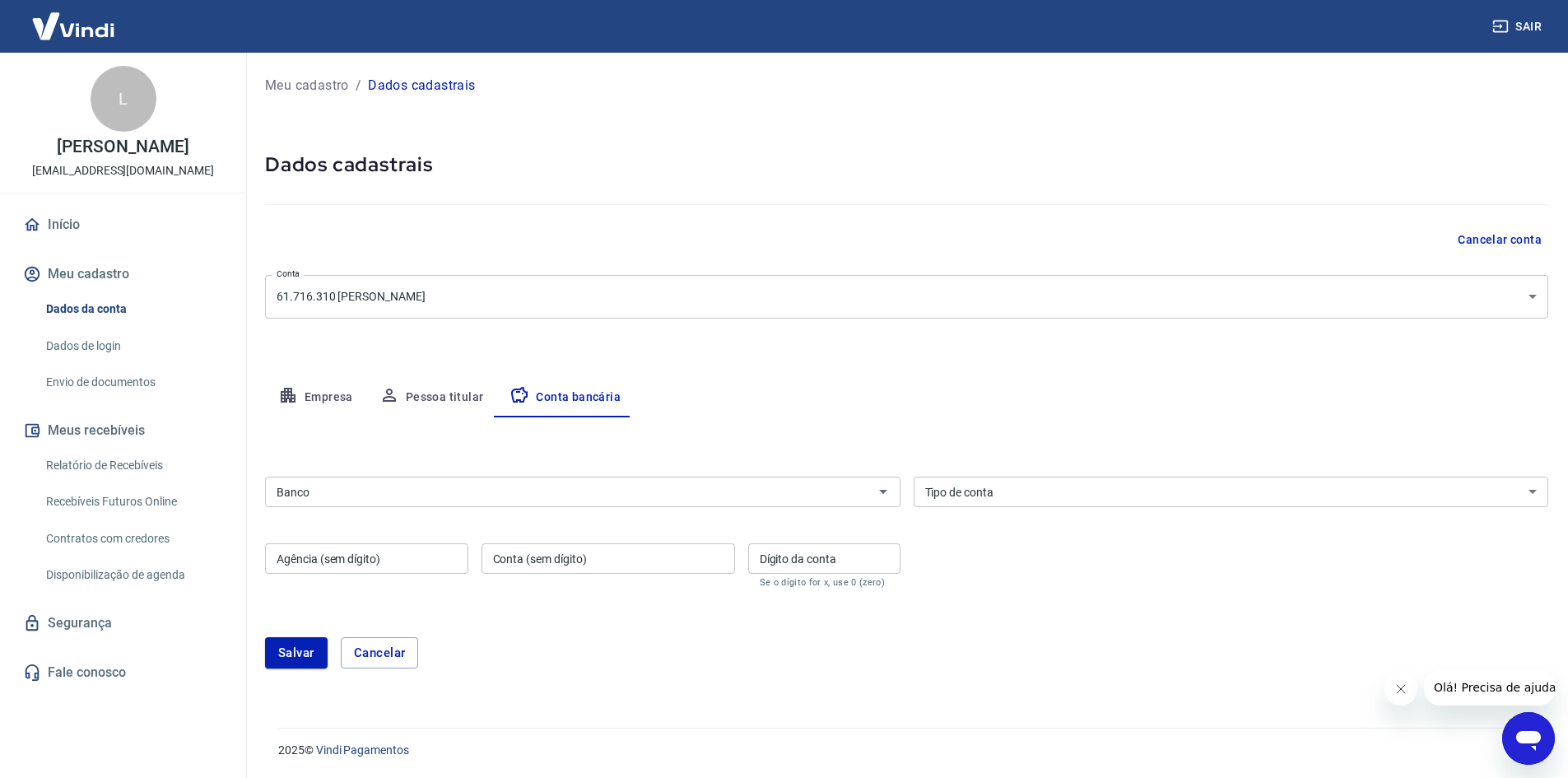
click at [573, 490] on input "Banco" at bounding box center [569, 492] width 599 height 21
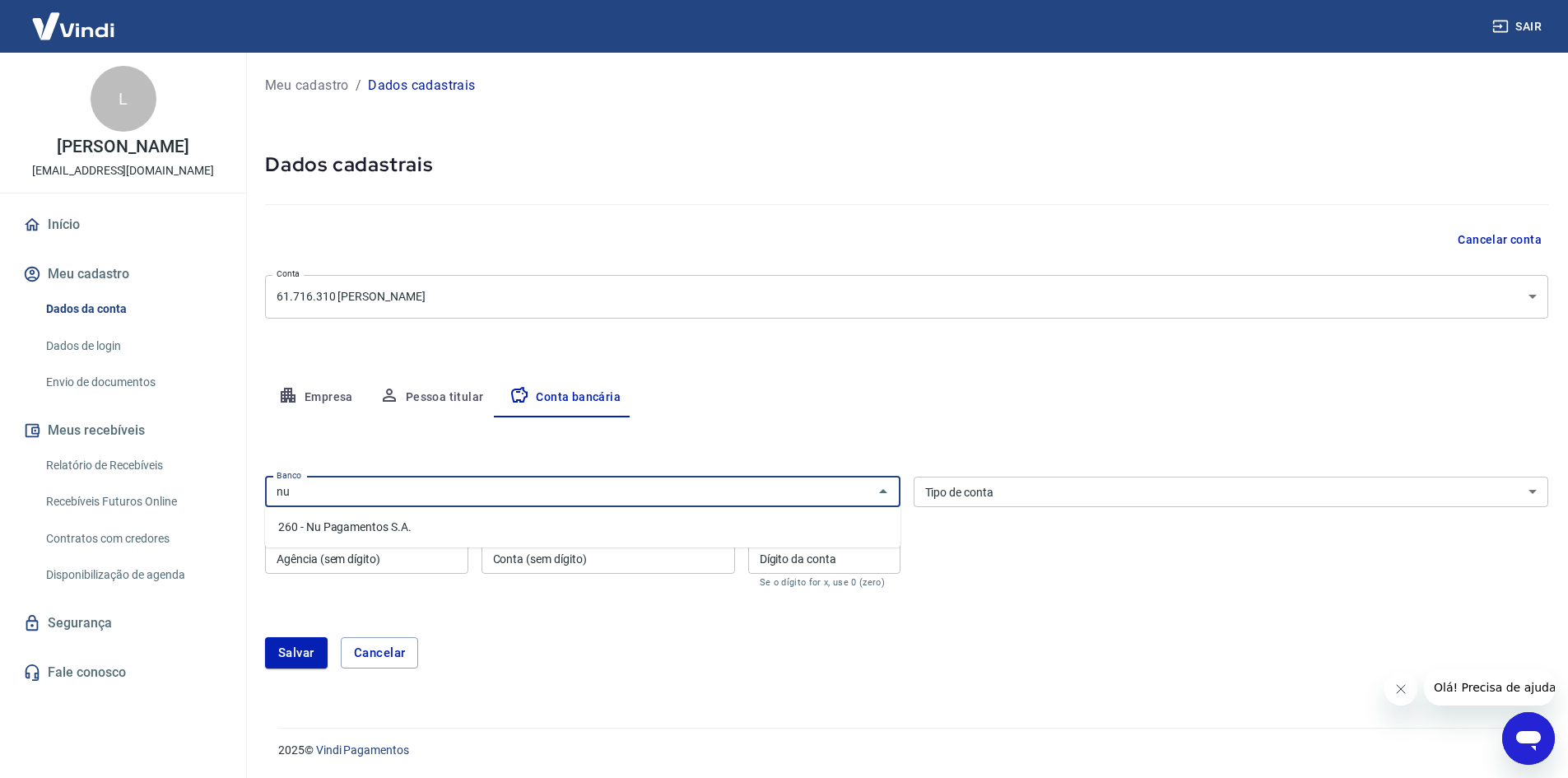
type input "n"
click at [415, 530] on li "260 - Nu Pagamentos S.A." at bounding box center [582, 526] width 636 height 27
type input "260 - Nu Pagamentos S.A."
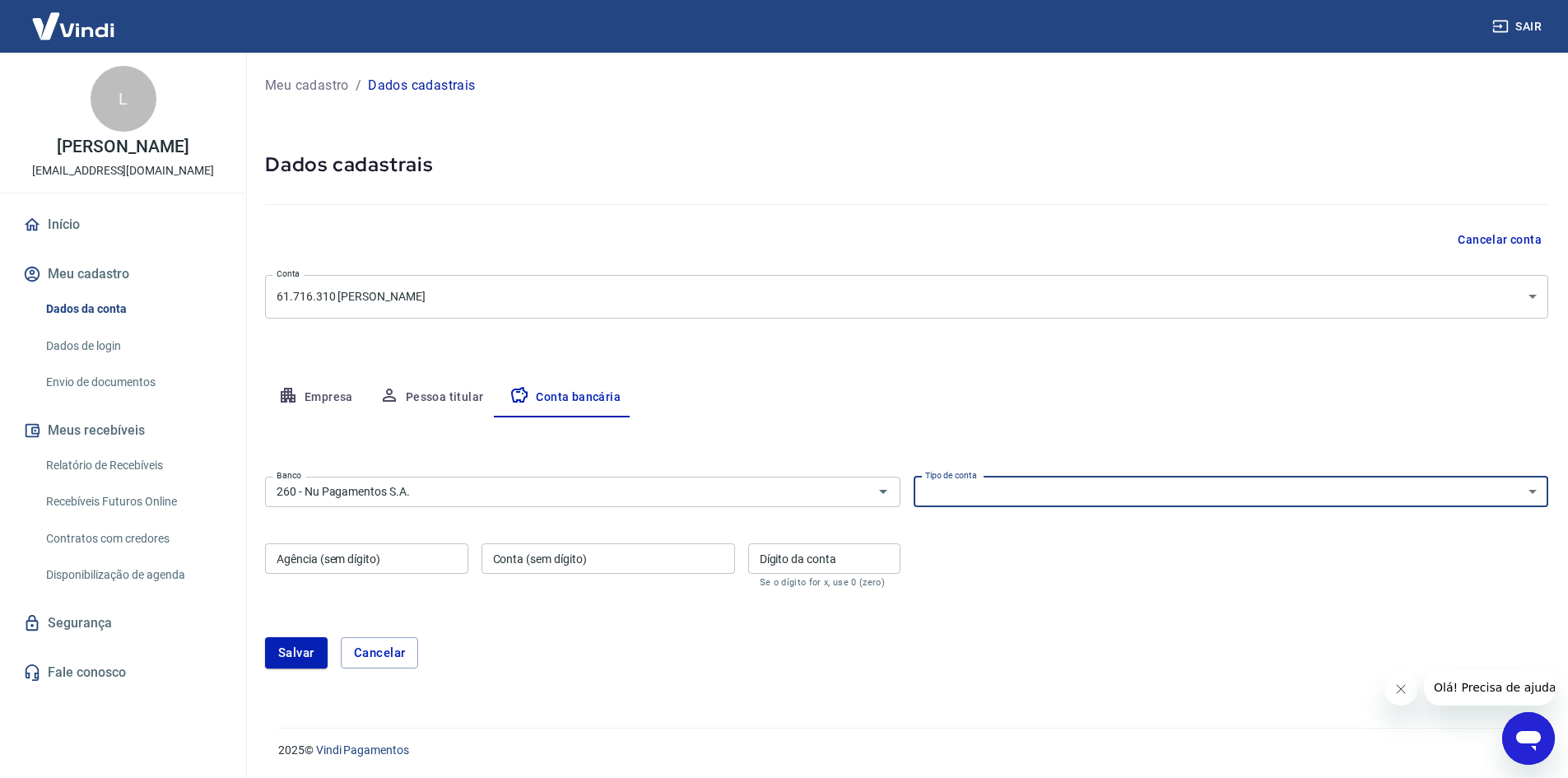
click at [1061, 490] on select "Conta Corrente Conta Poupança" at bounding box center [1231, 491] width 636 height 30
select select "1"
click at [913, 476] on select "Conta Corrente Conta Poupança" at bounding box center [1231, 491] width 636 height 30
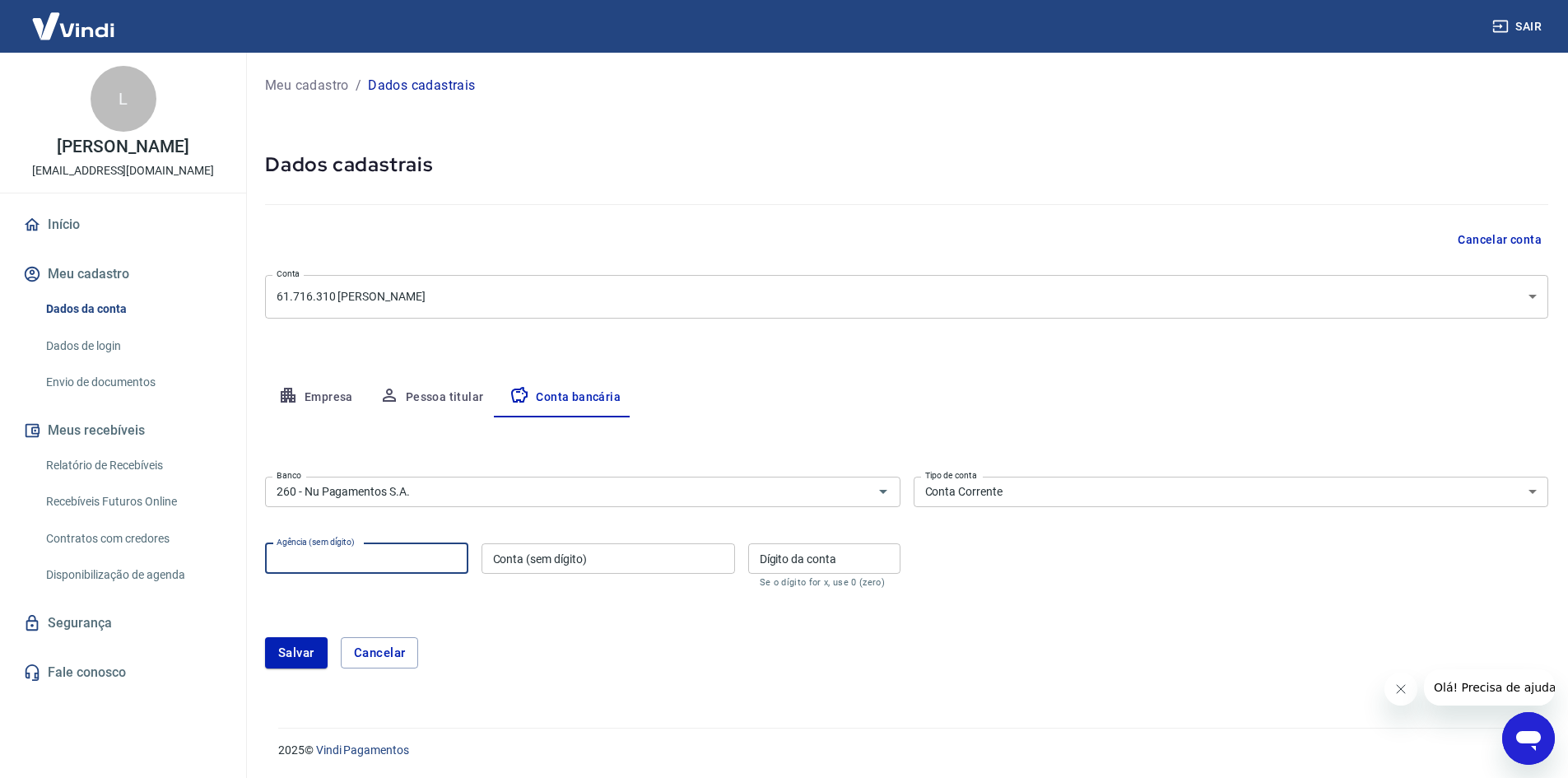
click at [412, 556] on input "Agência (sem dígito)" at bounding box center [367, 558] width 204 height 30
click at [390, 555] on input "Agência (sem dígito)" at bounding box center [367, 558] width 204 height 30
paste input "0001"
type input "0001"
click at [541, 559] on input "Conta (sem dígito)" at bounding box center [608, 558] width 254 height 30
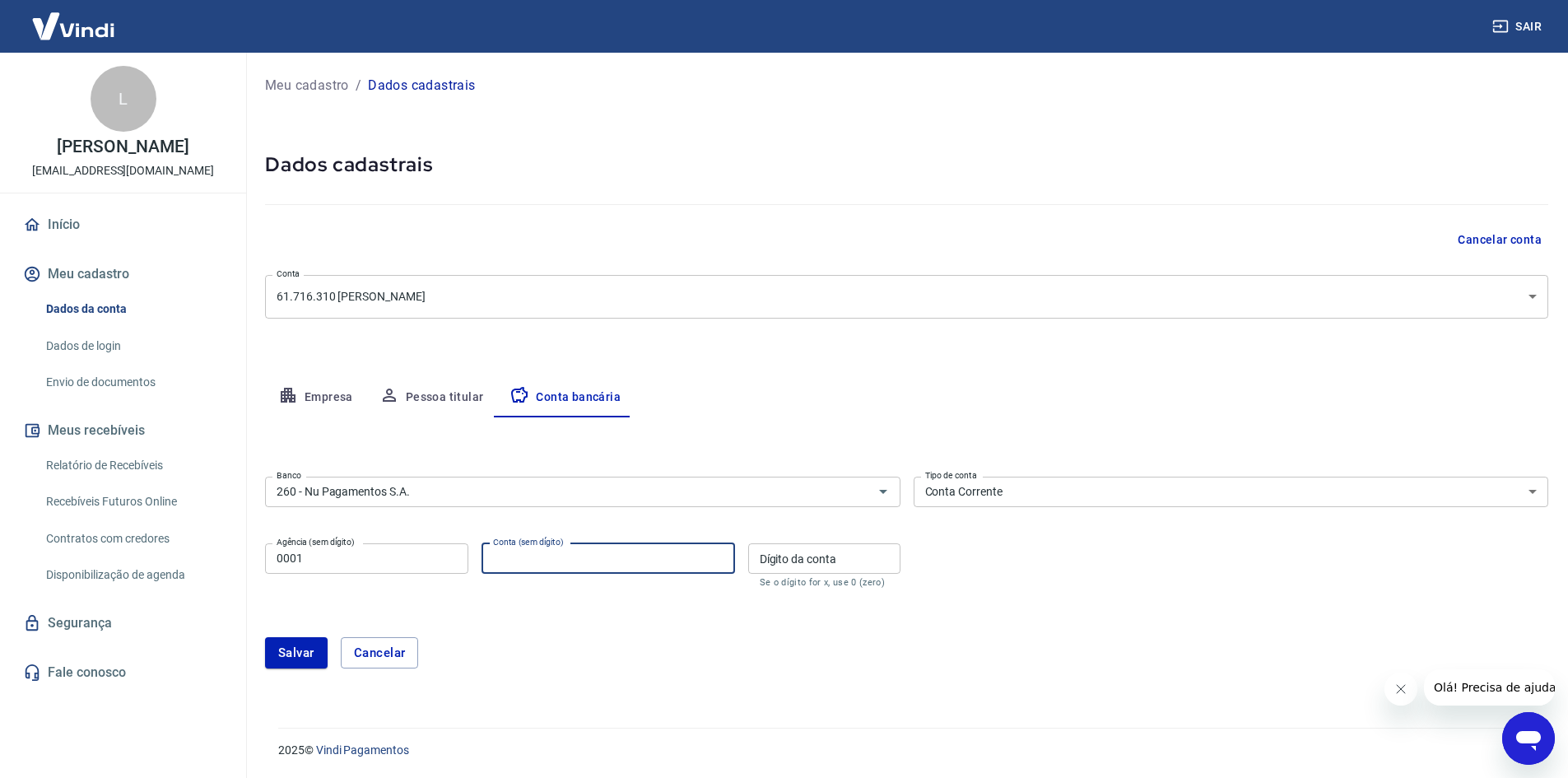
paste input "863829087"
type input "863829087"
click at [797, 548] on div "Dígito da conta Dígito da conta Se o dígito for x, use 0 (zero)" at bounding box center [824, 566] width 153 height 45
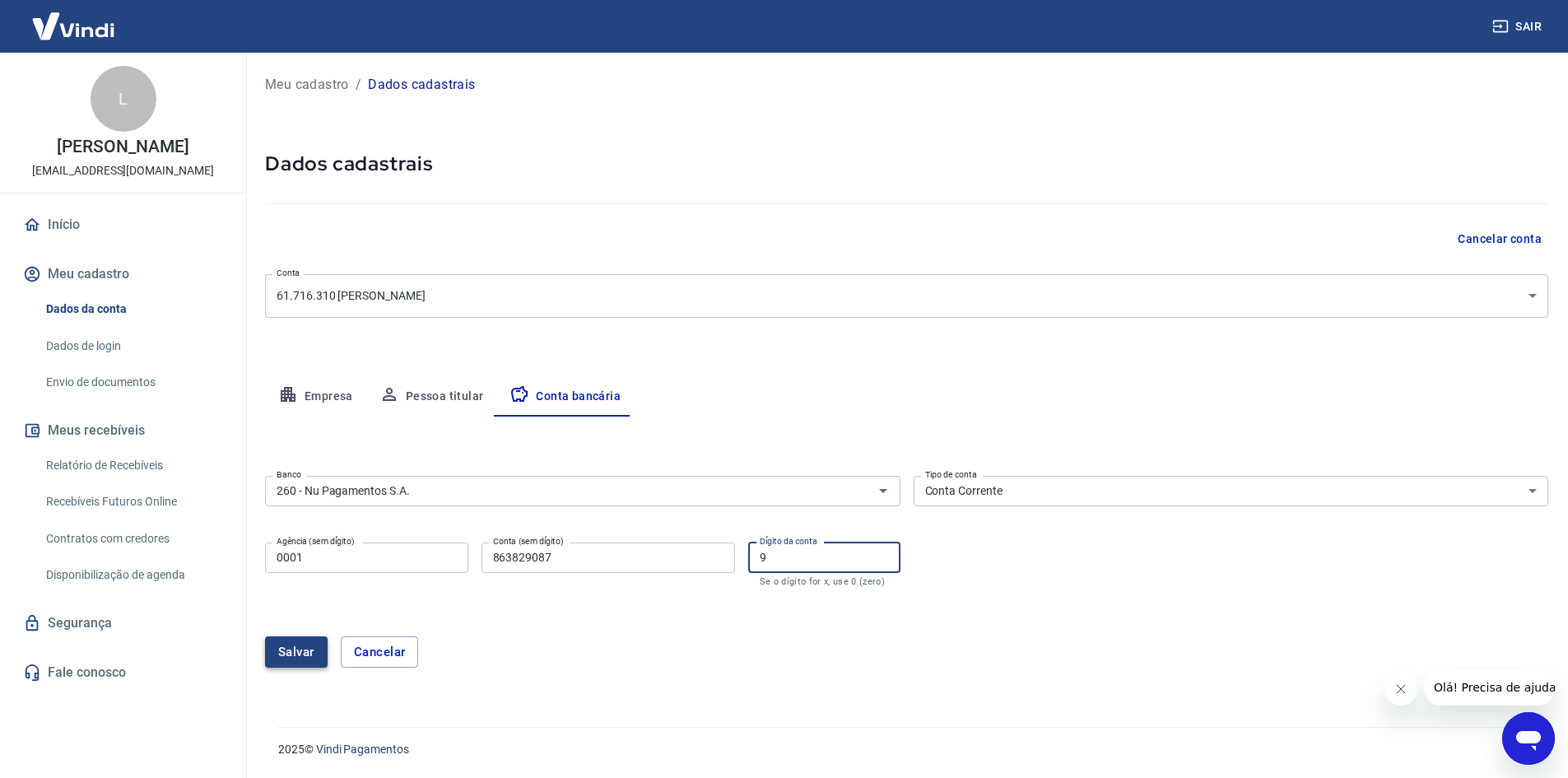
type input "9"
click at [290, 654] on button "Salvar" at bounding box center [296, 652] width 63 height 31
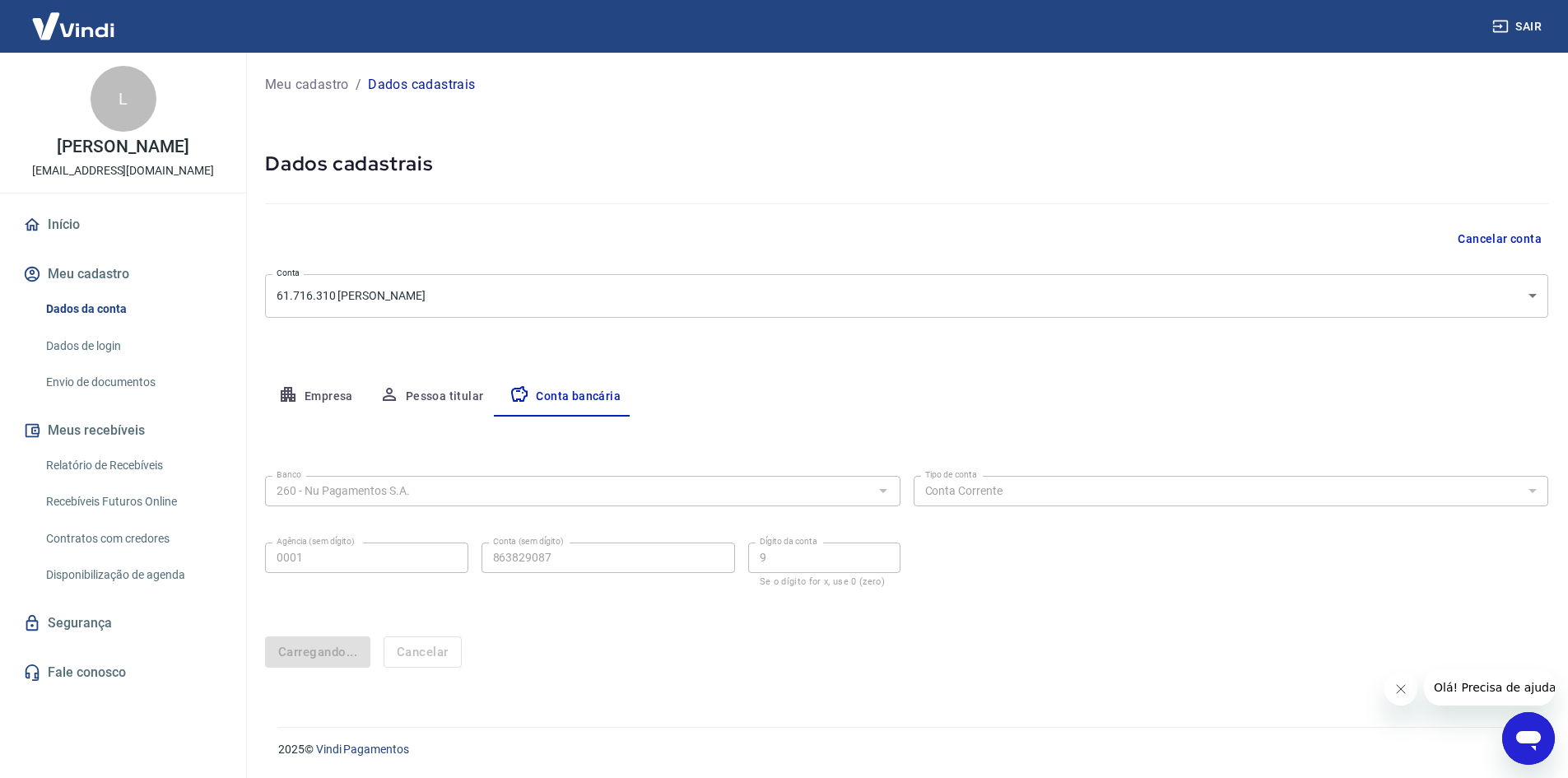
scroll to position [0, 0]
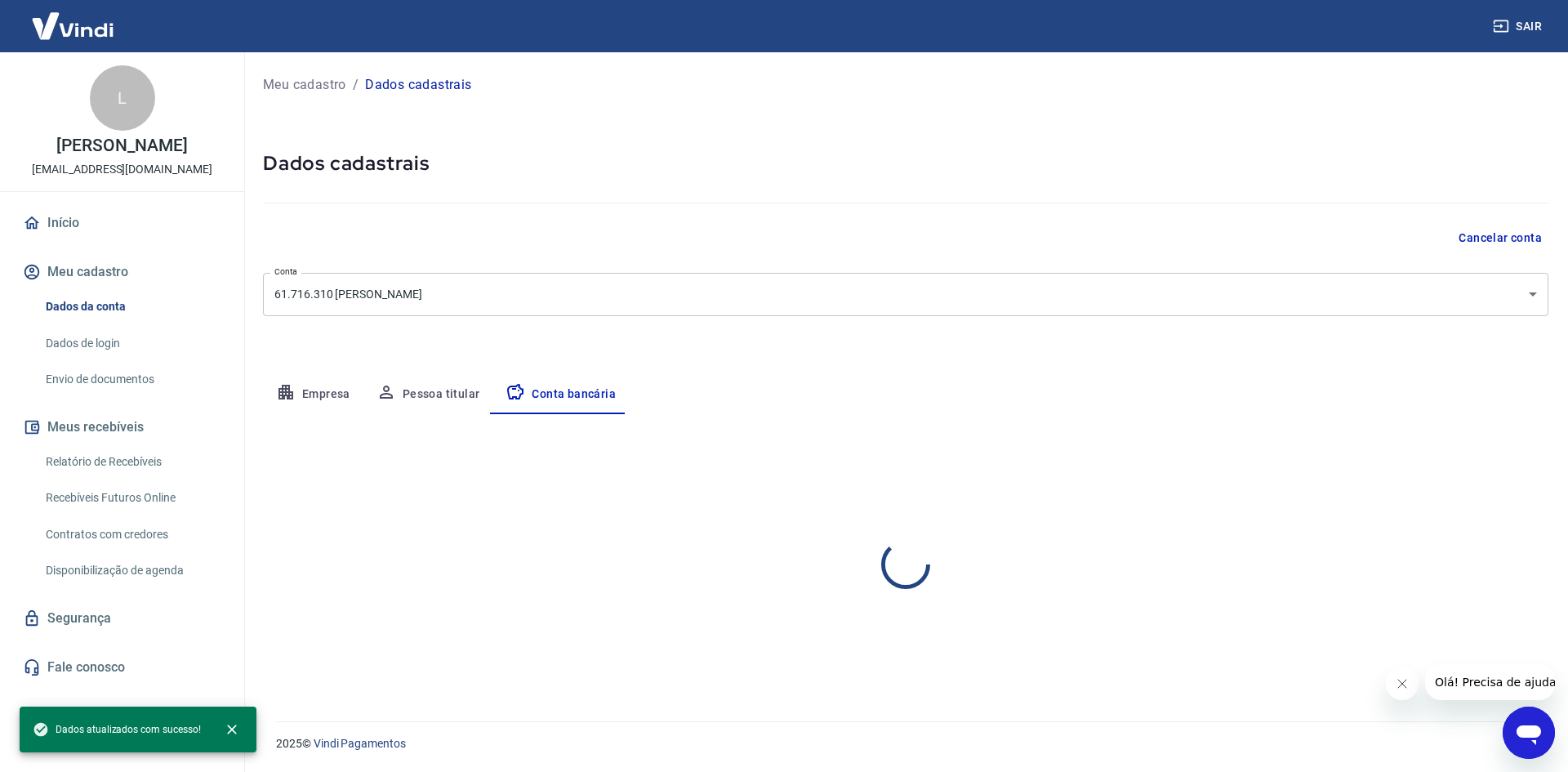
select select "1"
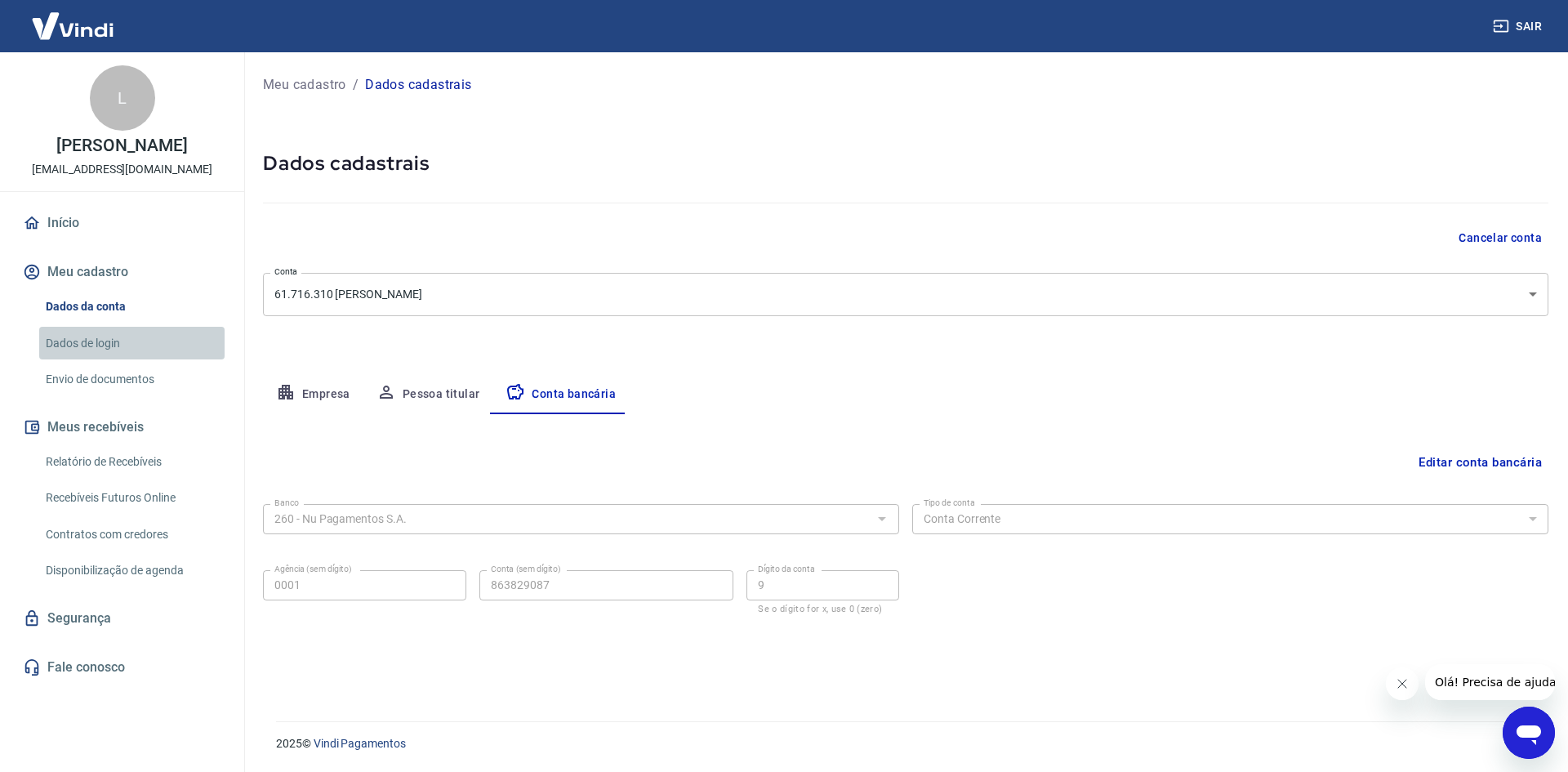
click at [80, 338] on link "Dados de login" at bounding box center [132, 343] width 186 height 33
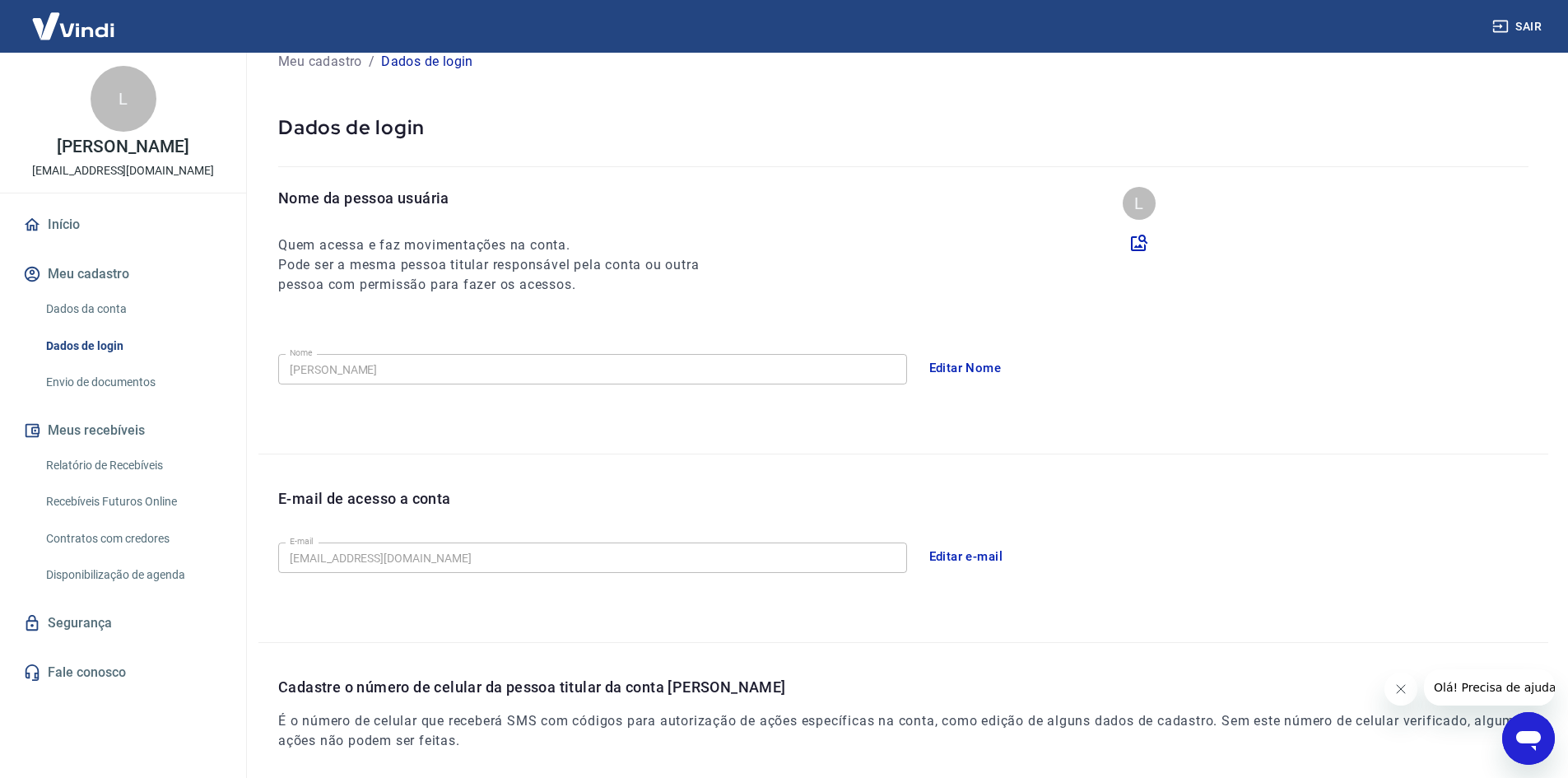
scroll to position [277, 0]
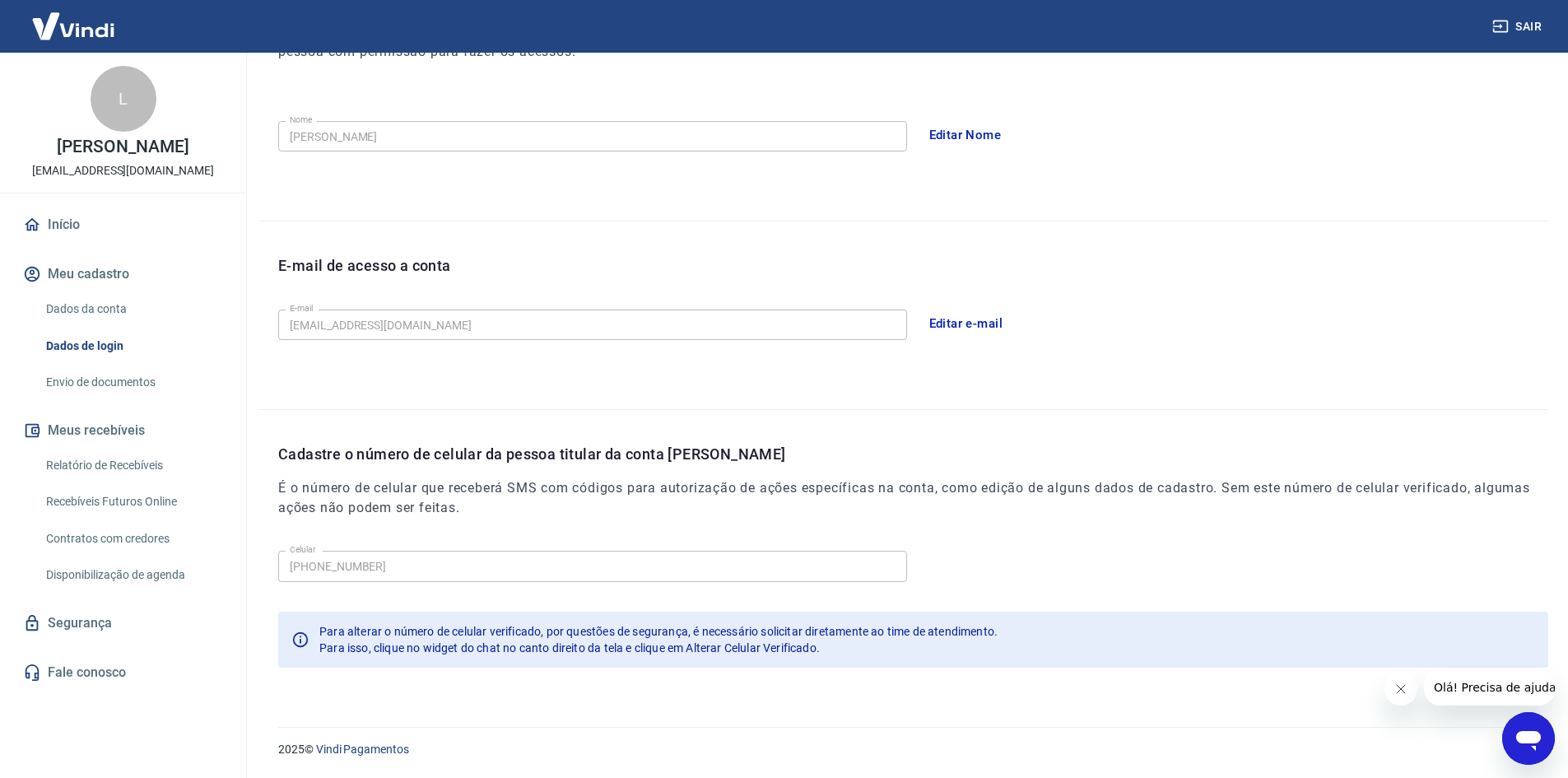
click at [66, 217] on link "Início" at bounding box center [123, 225] width 207 height 36
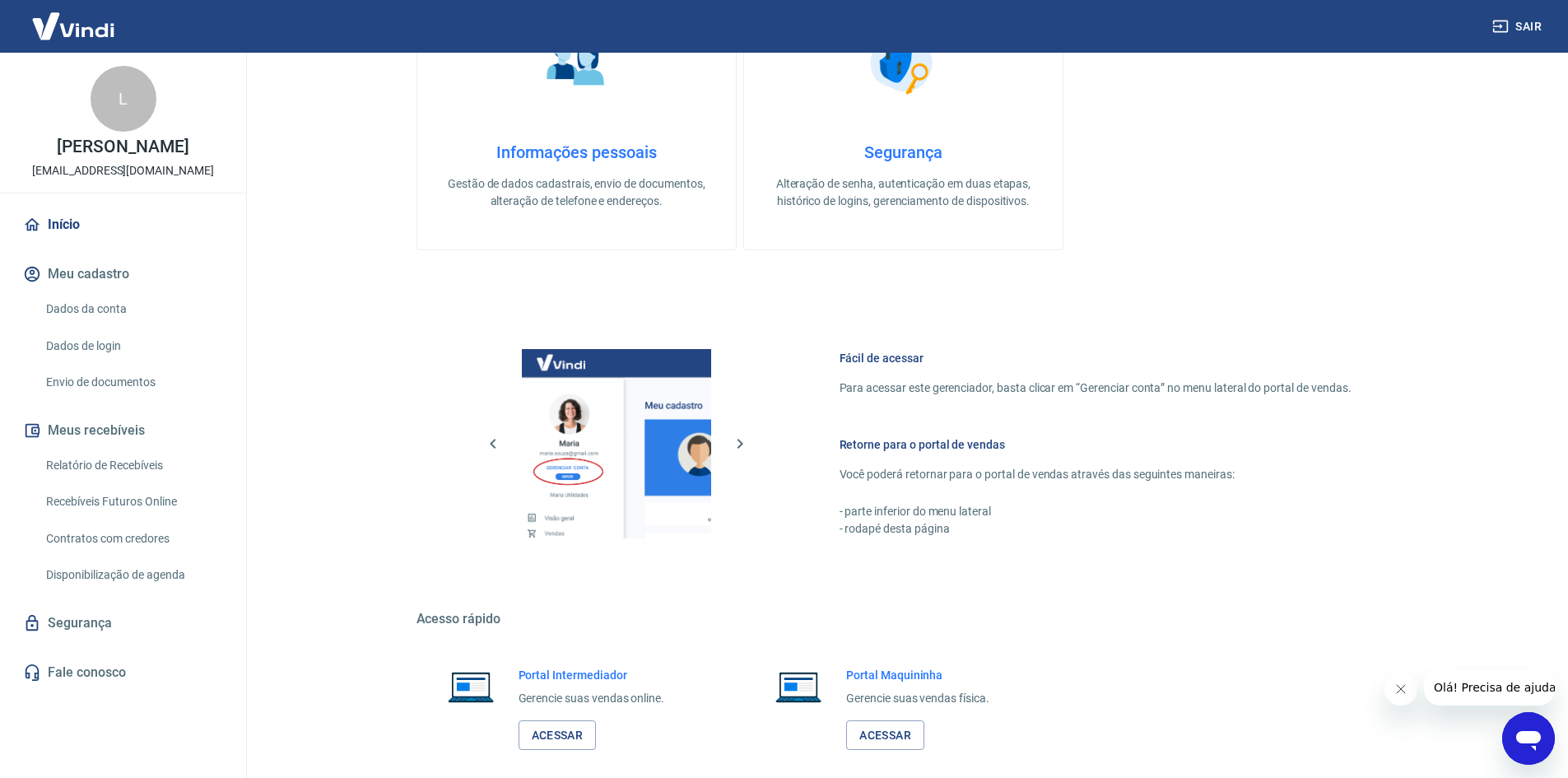
scroll to position [804, 0]
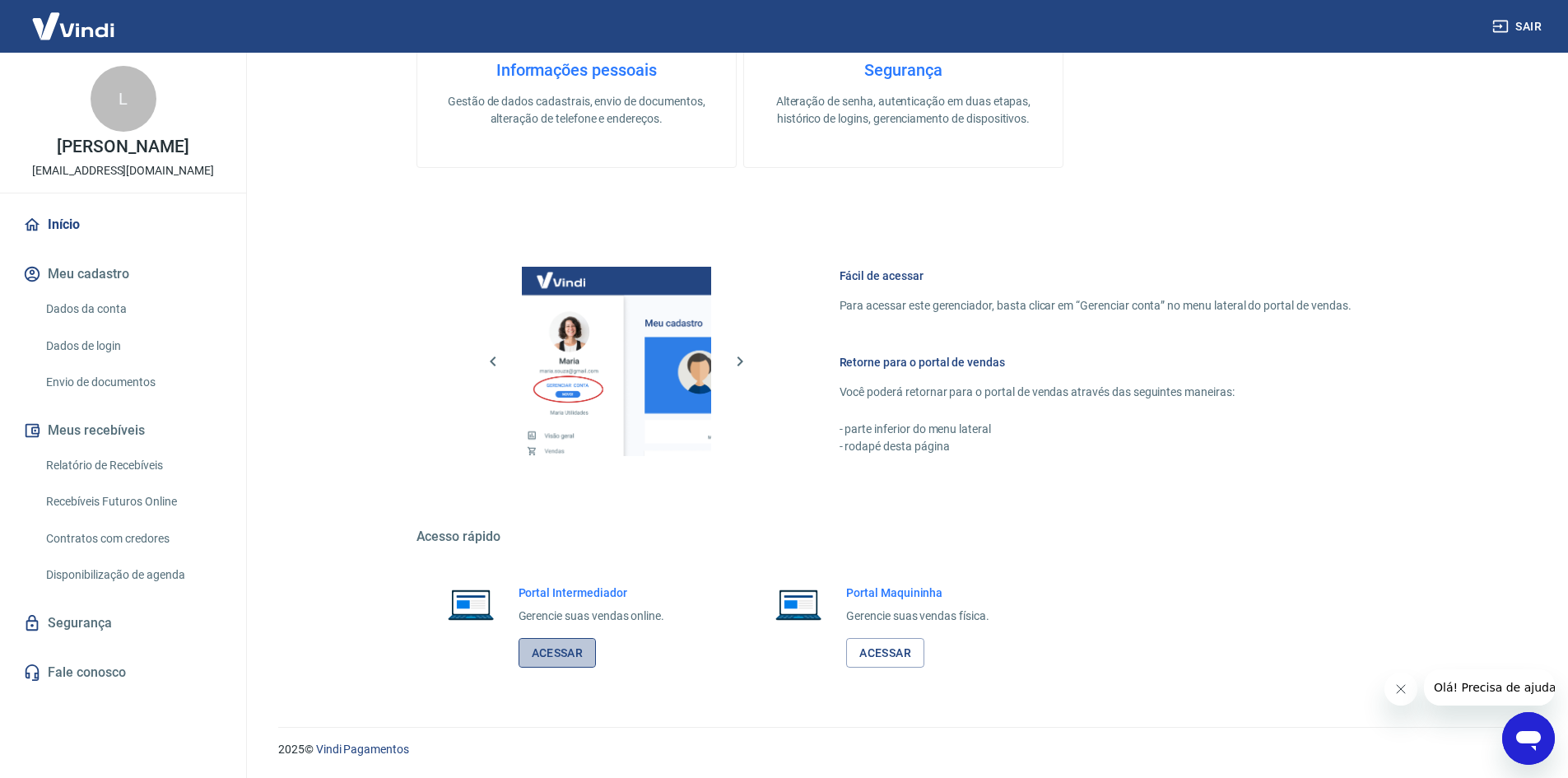
click at [549, 643] on link "Acessar" at bounding box center [557, 653] width 78 height 30
click at [111, 303] on link "Dados da conta" at bounding box center [133, 309] width 187 height 34
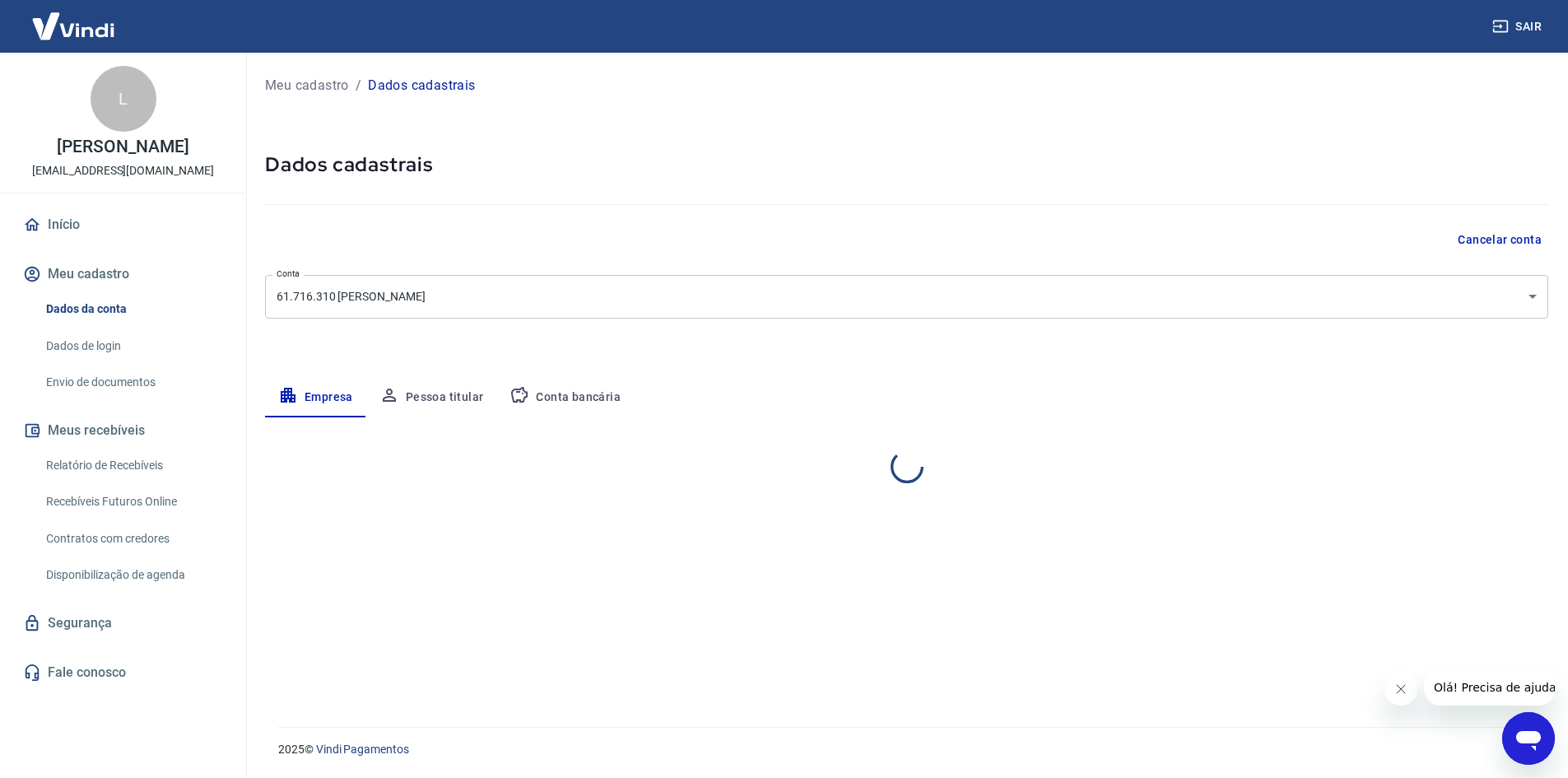
select select "MG"
select select "business"
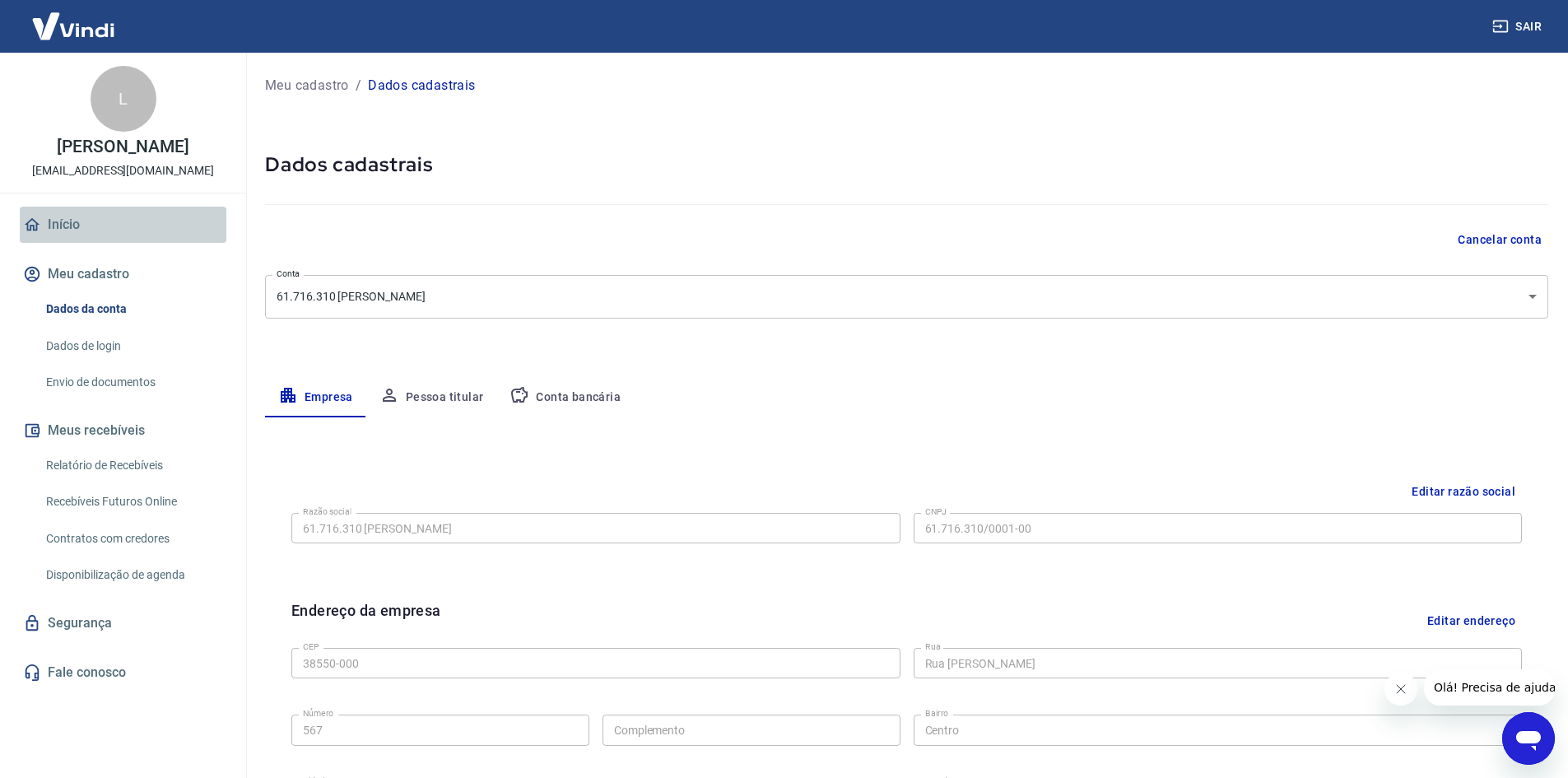
click at [73, 224] on link "Início" at bounding box center [123, 225] width 207 height 36
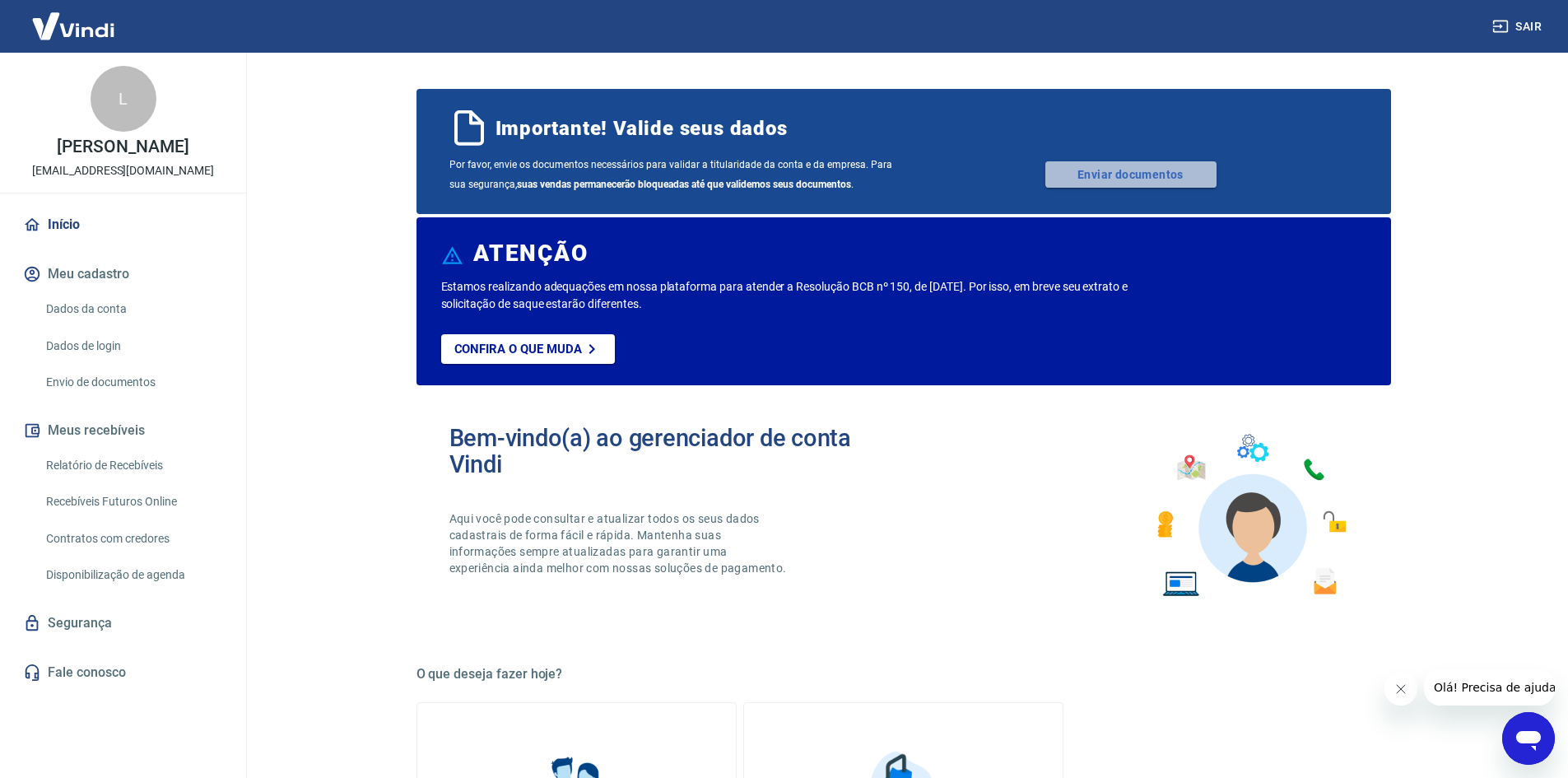
click at [1125, 178] on link "Enviar documentos" at bounding box center [1131, 174] width 171 height 27
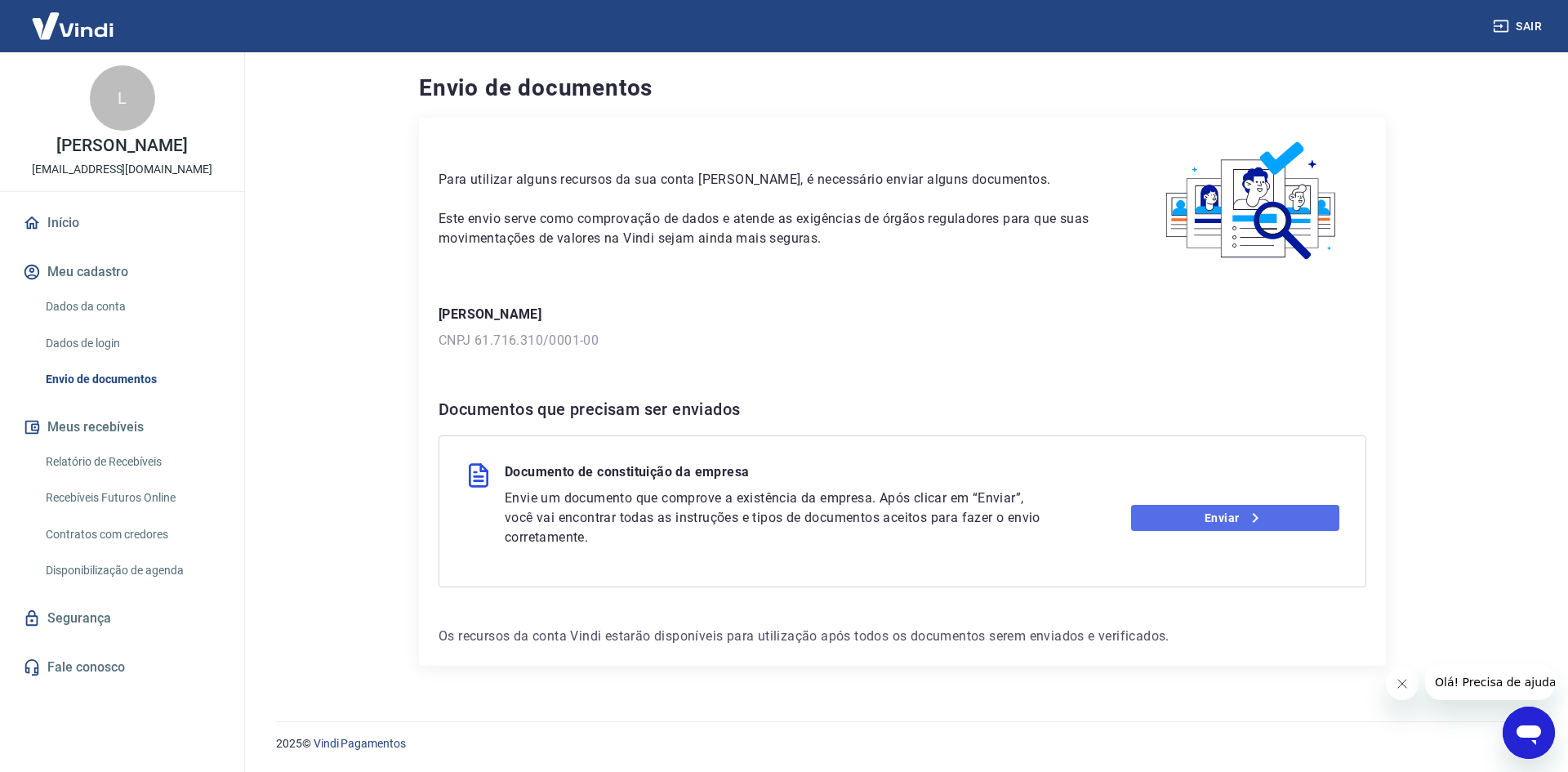
click at [1215, 518] on link "Enviar" at bounding box center [1236, 518] width 209 height 27
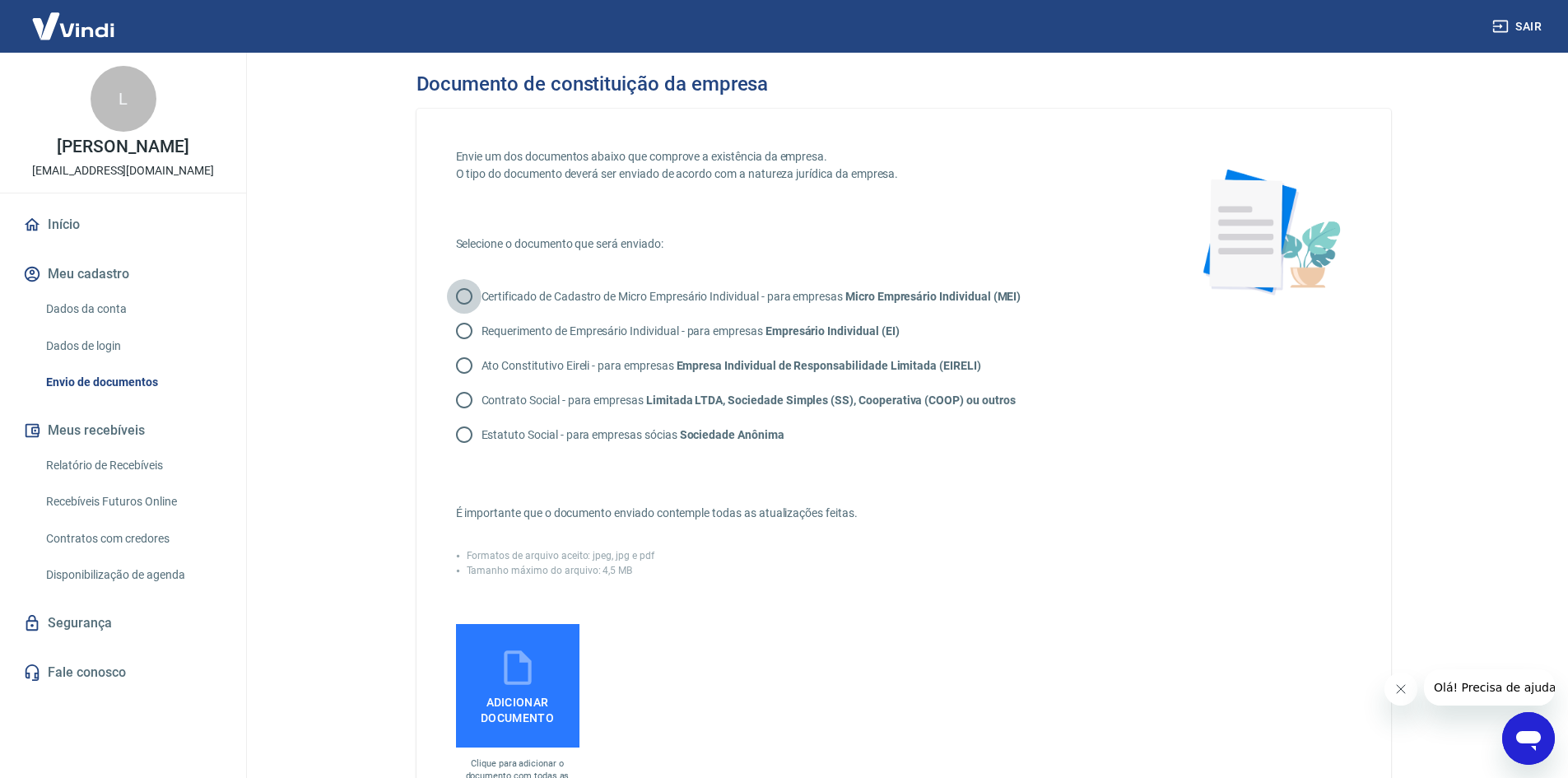
click at [467, 293] on input "Certificado de Cadastro de Micro Empresário Individual - para empresas Micro Em…" at bounding box center [464, 296] width 34 height 35
radio input "true"
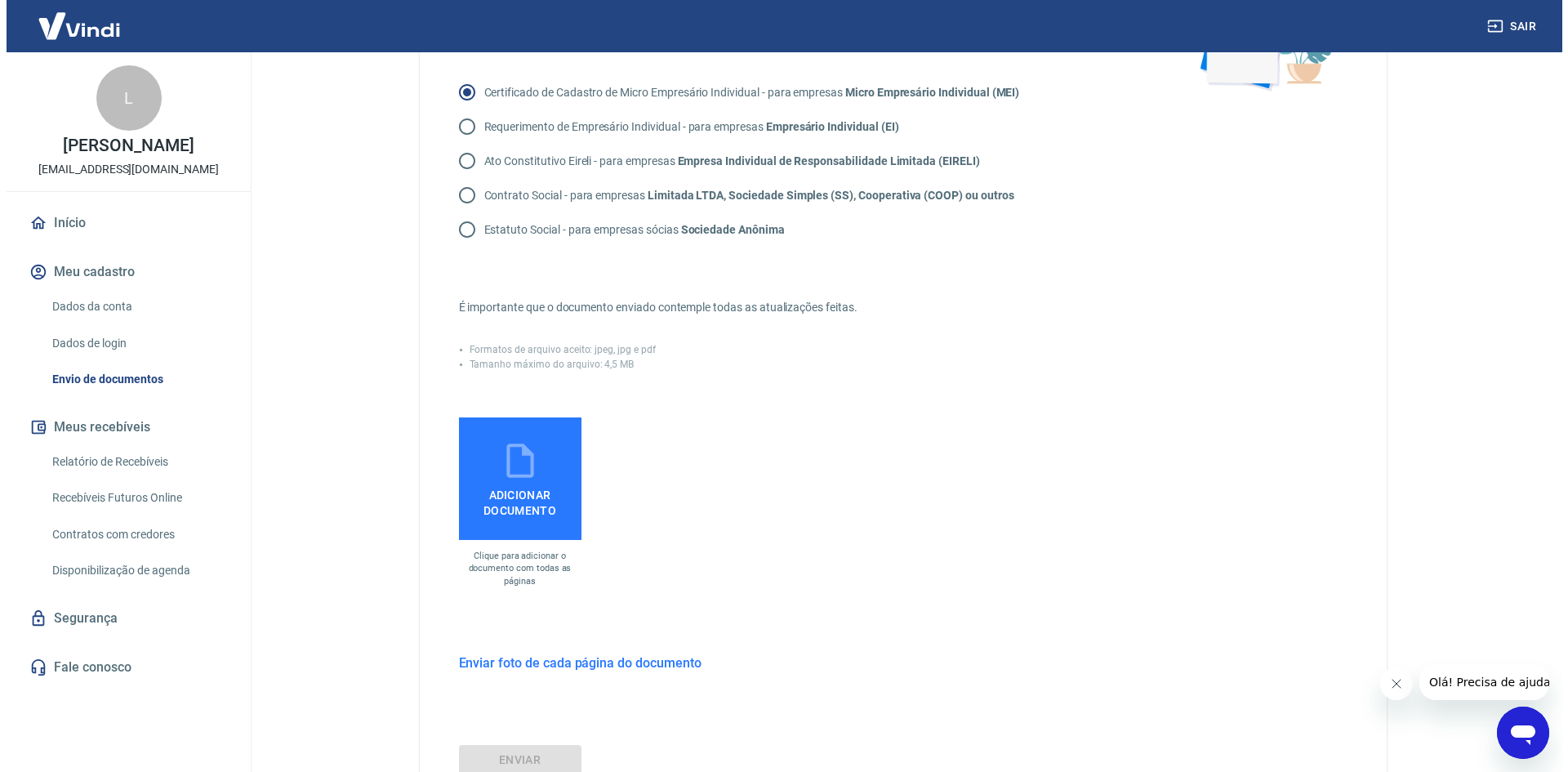
scroll to position [327, 0]
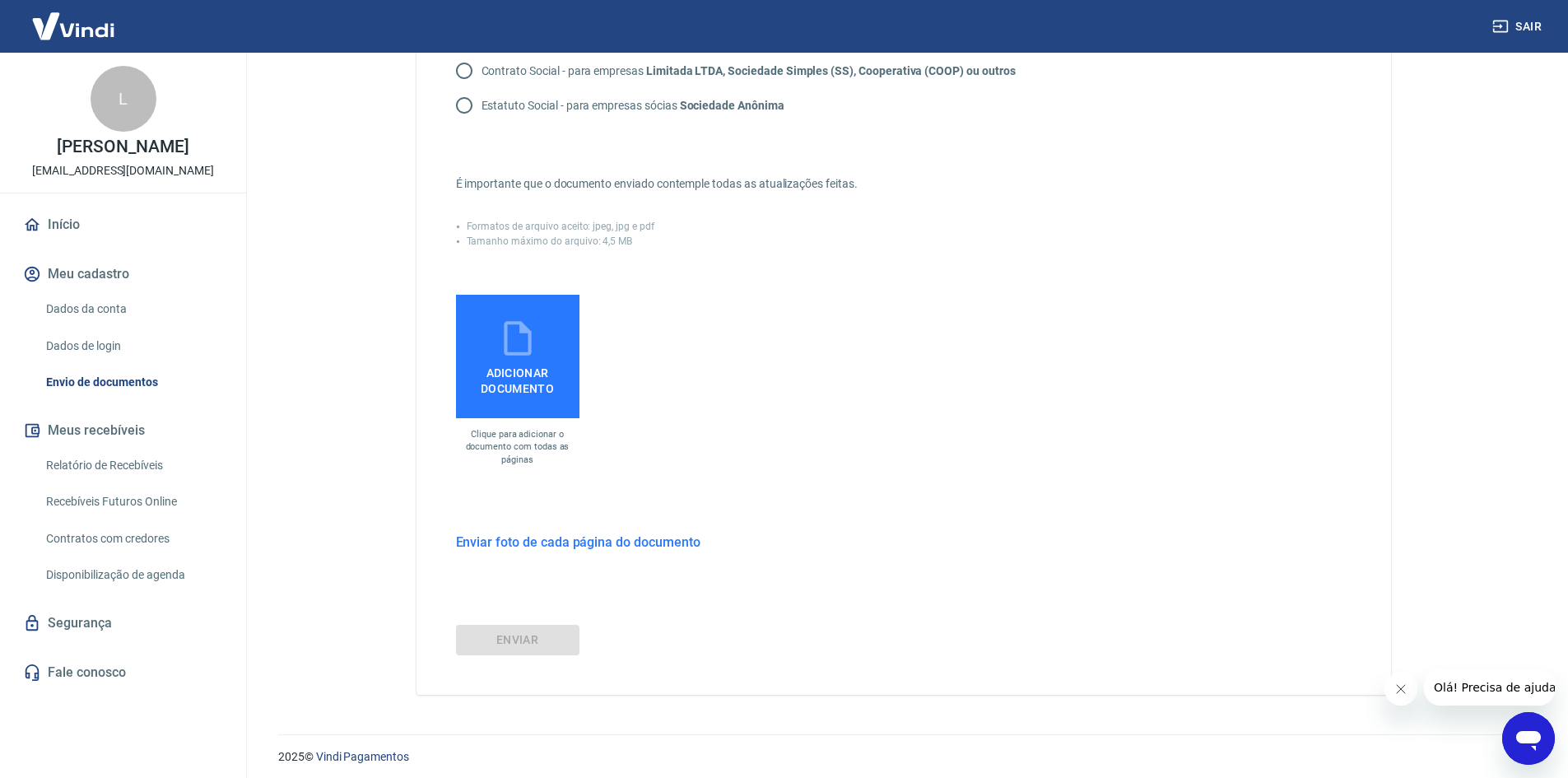
click at [528, 360] on span "Adicionar documento" at bounding box center [517, 377] width 110 height 37
click at [0, 0] on input "Adicionar documento" at bounding box center [0, 0] width 0 height 0
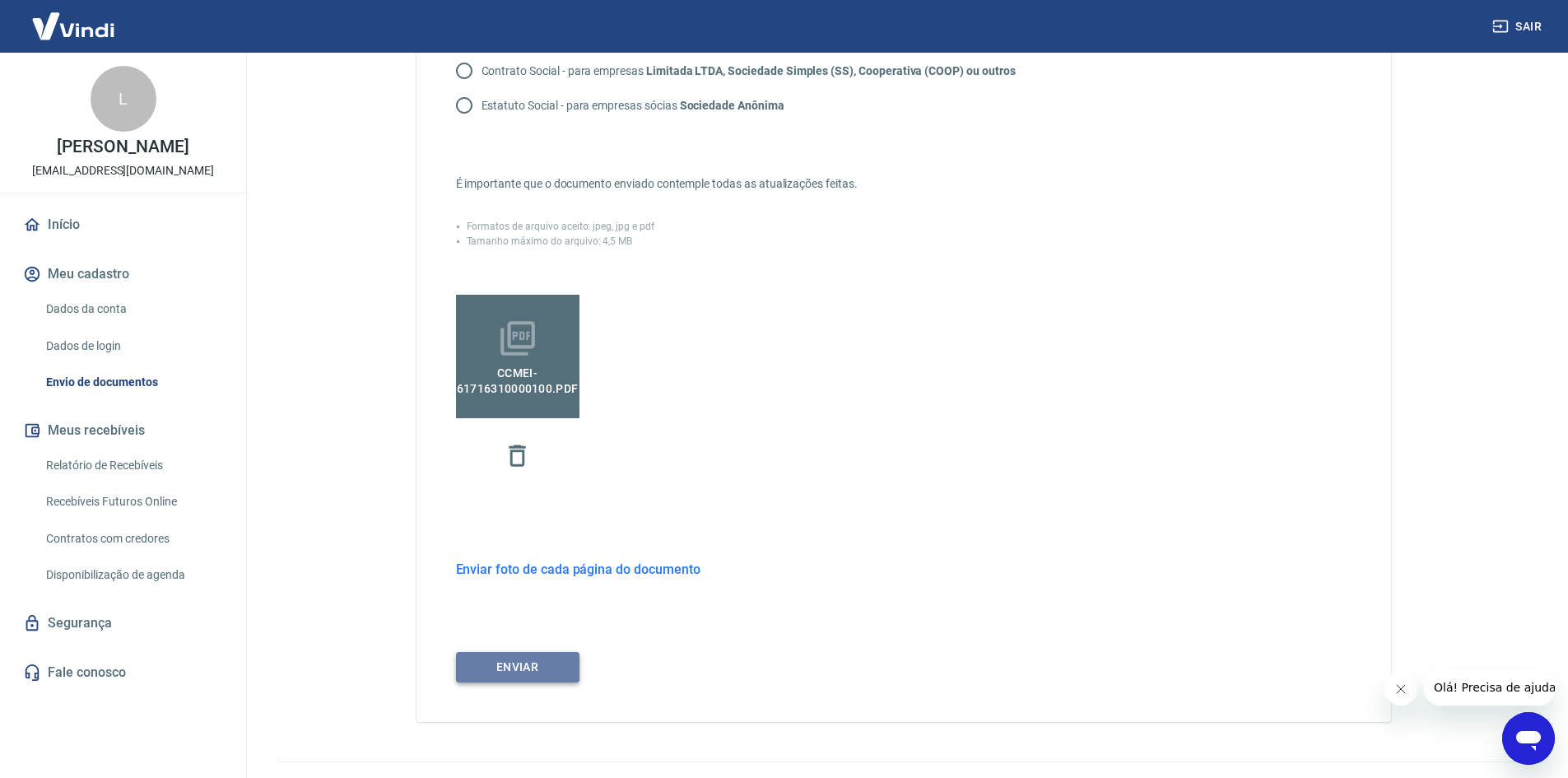
click at [508, 652] on button "ENVIAR" at bounding box center [517, 667] width 123 height 30
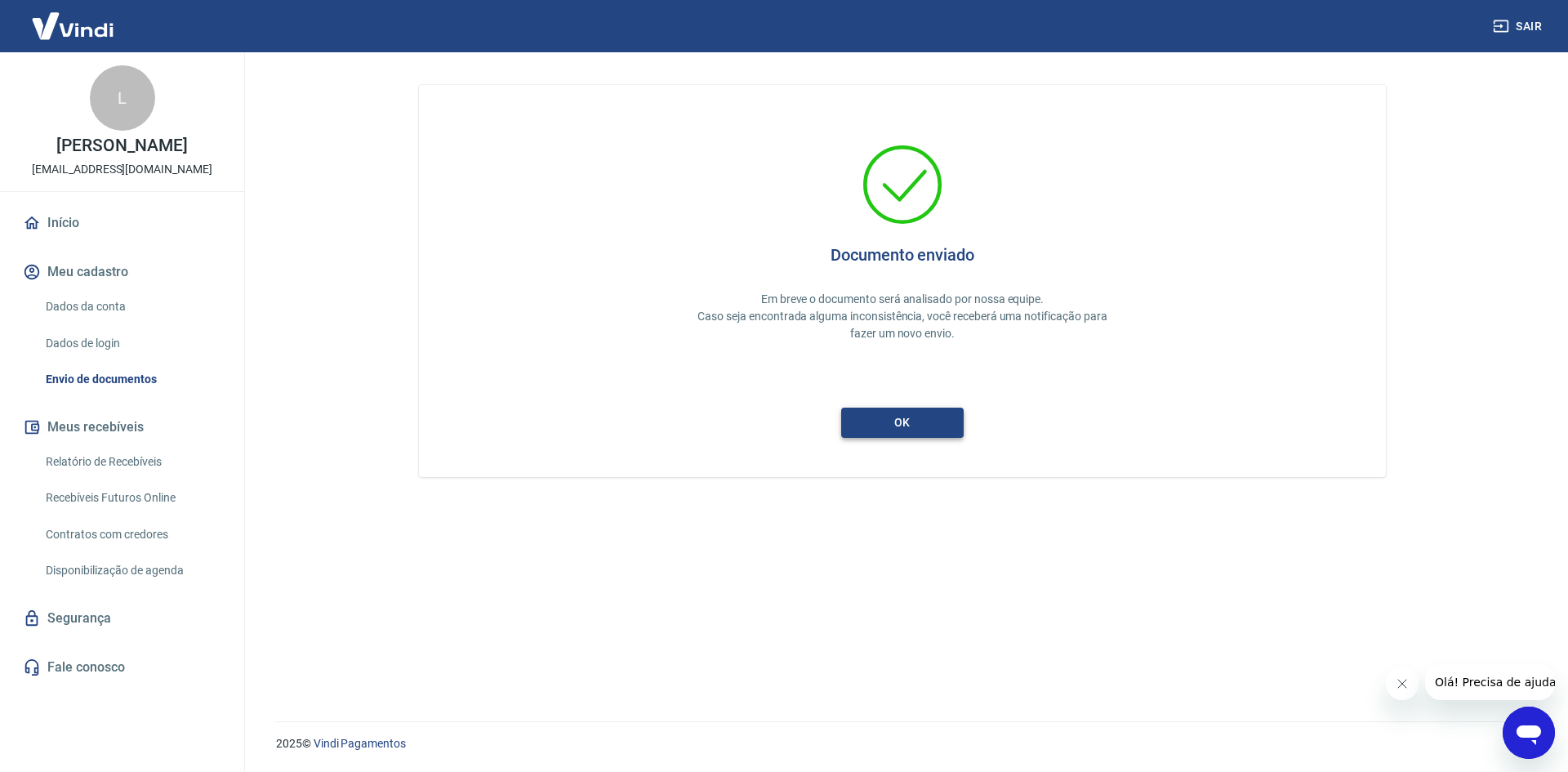
click at [900, 421] on button "ok" at bounding box center [902, 422] width 122 height 30
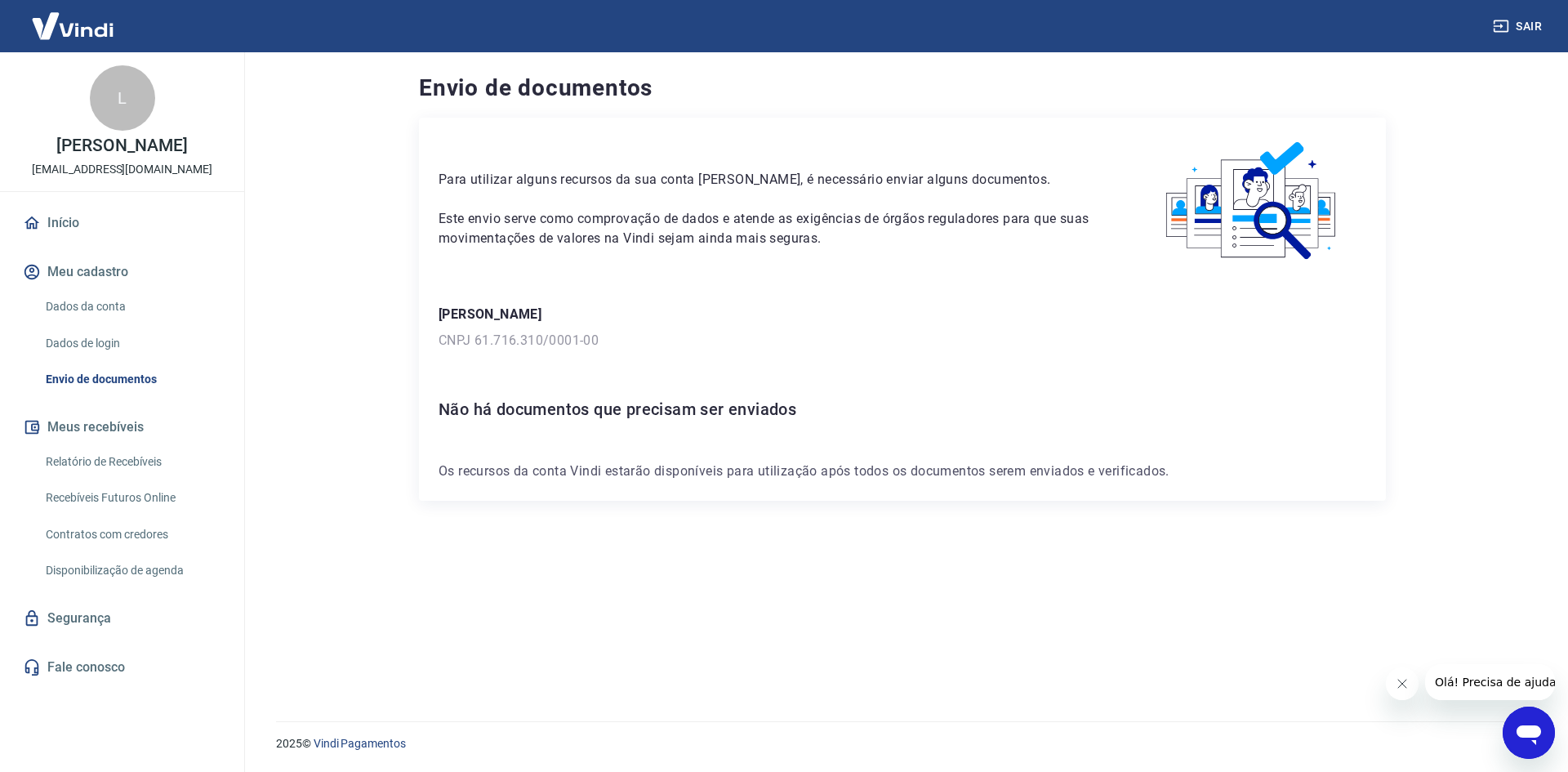
click at [89, 33] on img at bounding box center [73, 26] width 106 height 50
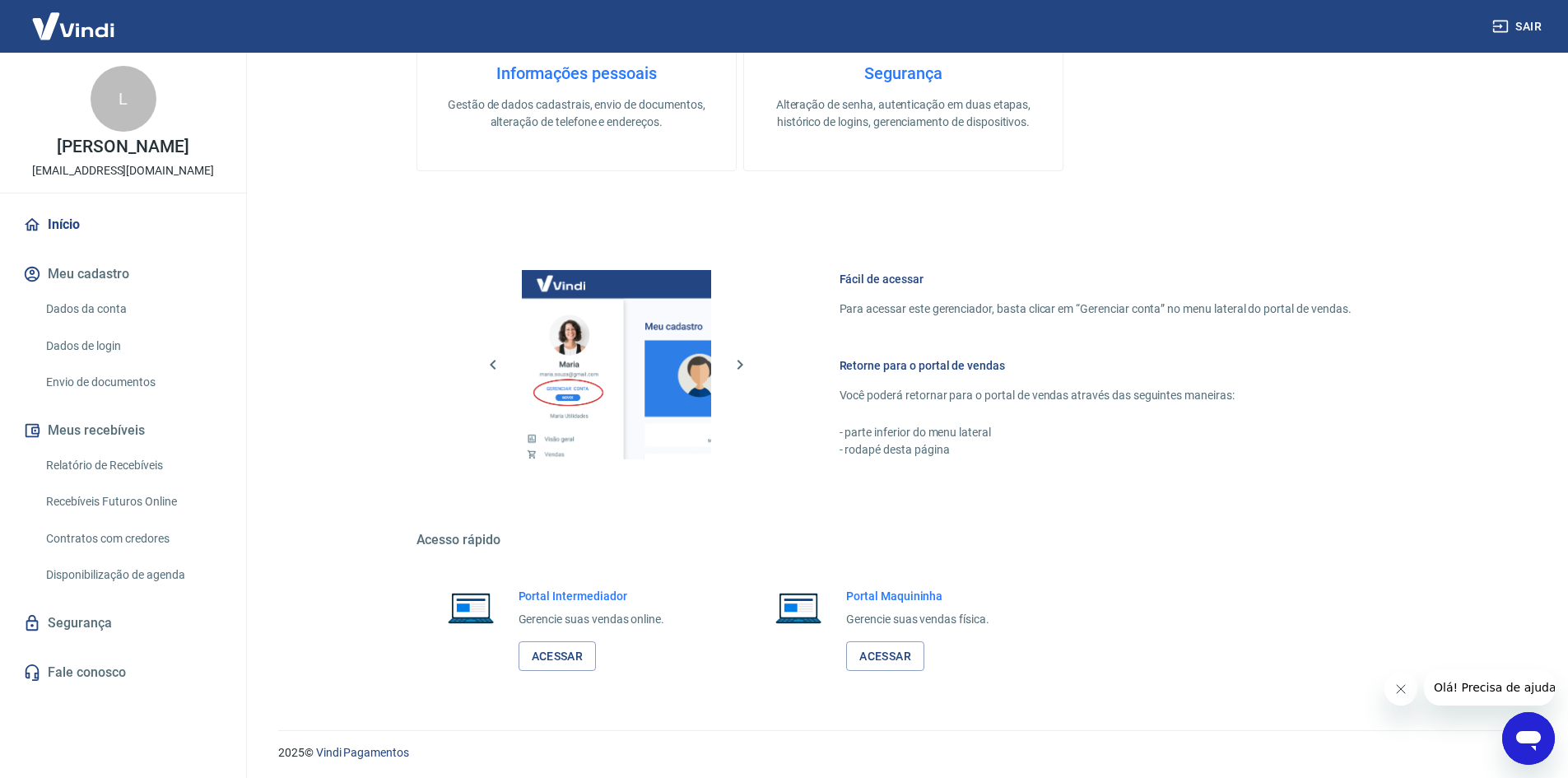
scroll to position [675, 0]
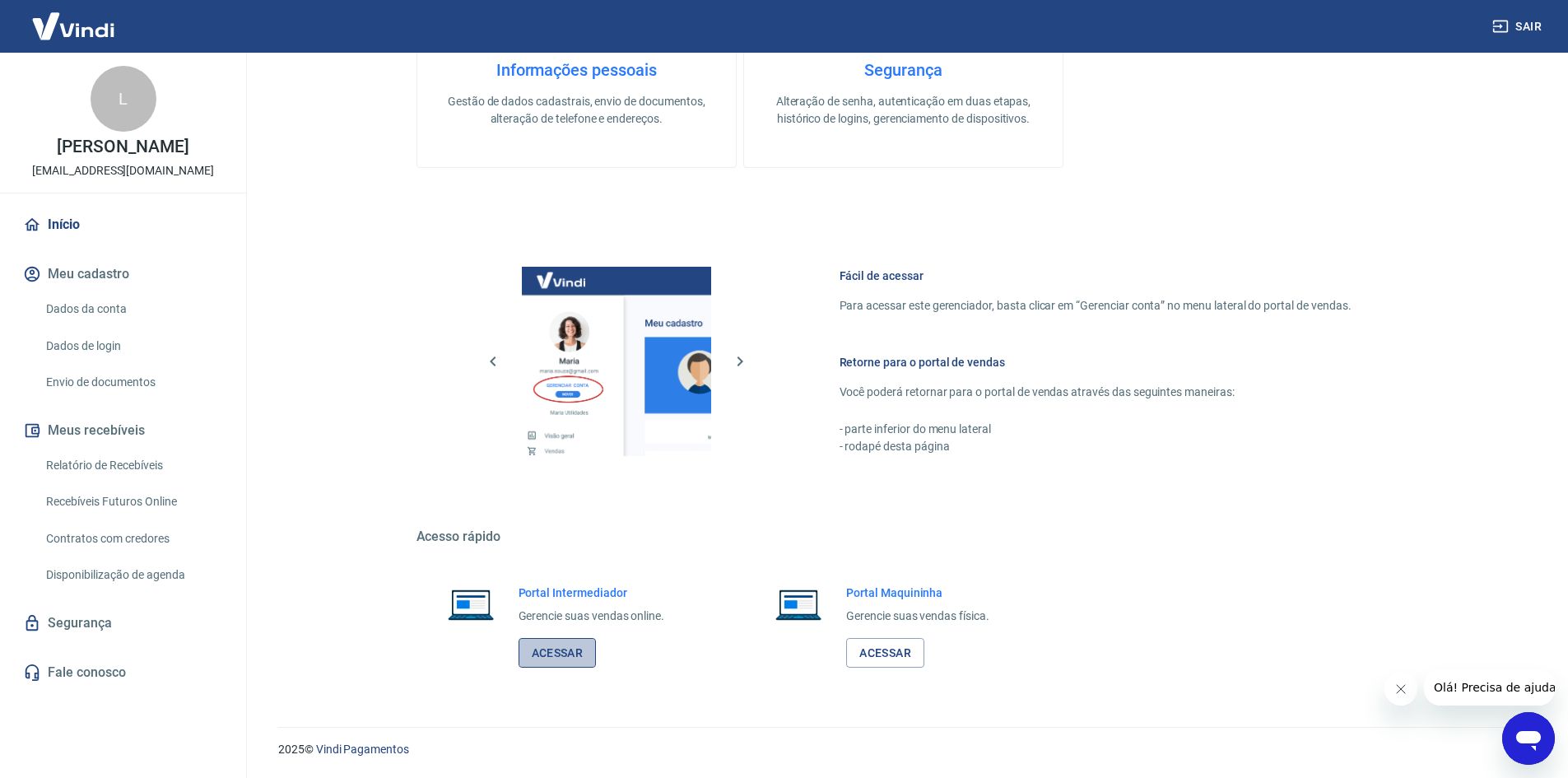
click at [561, 653] on link "Acessar" at bounding box center [557, 653] width 78 height 30
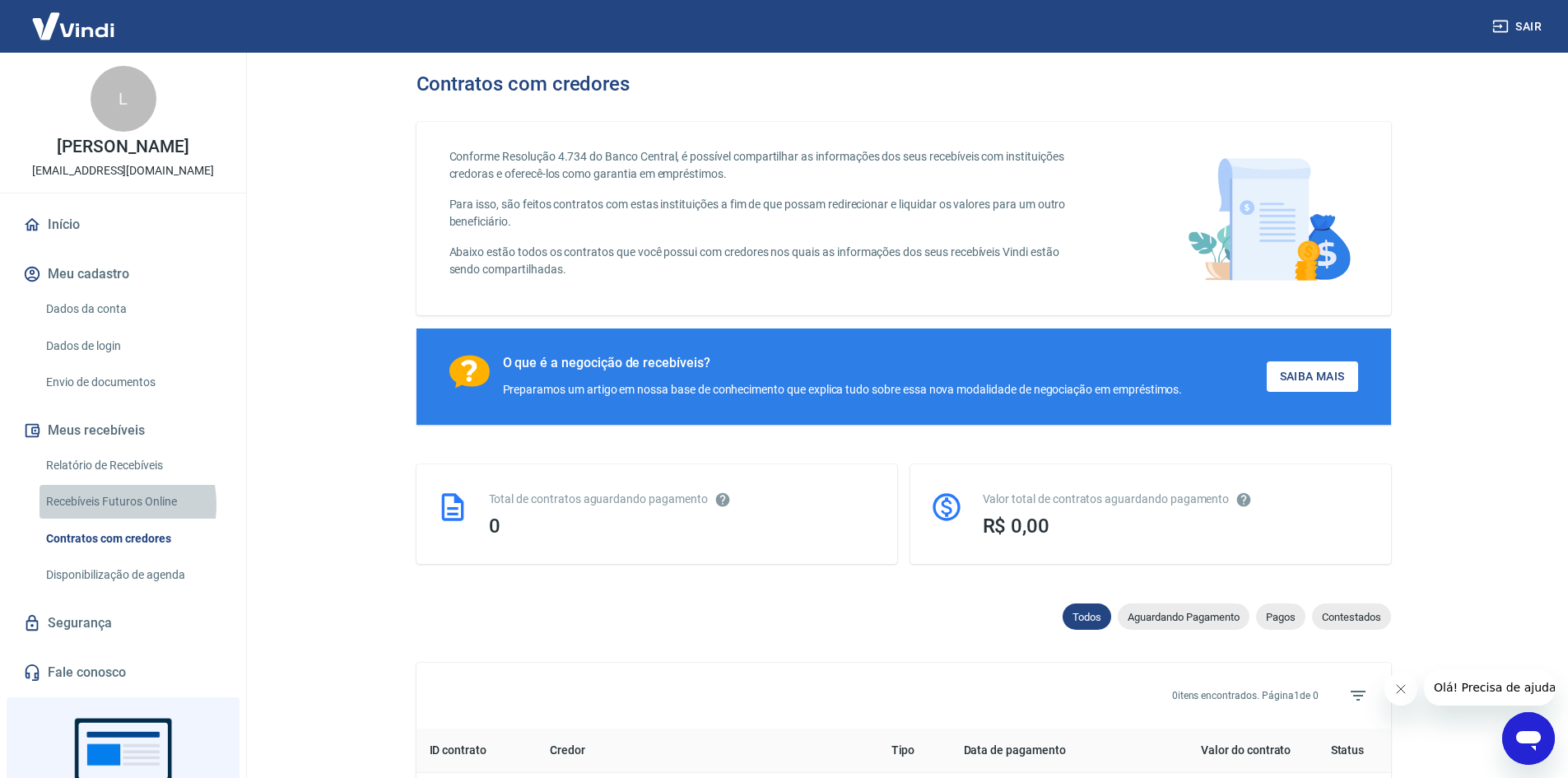
click at [99, 505] on link "Recebíveis Futuros Online" at bounding box center [133, 501] width 187 height 34
click at [86, 662] on link "Fale conosco" at bounding box center [123, 673] width 207 height 36
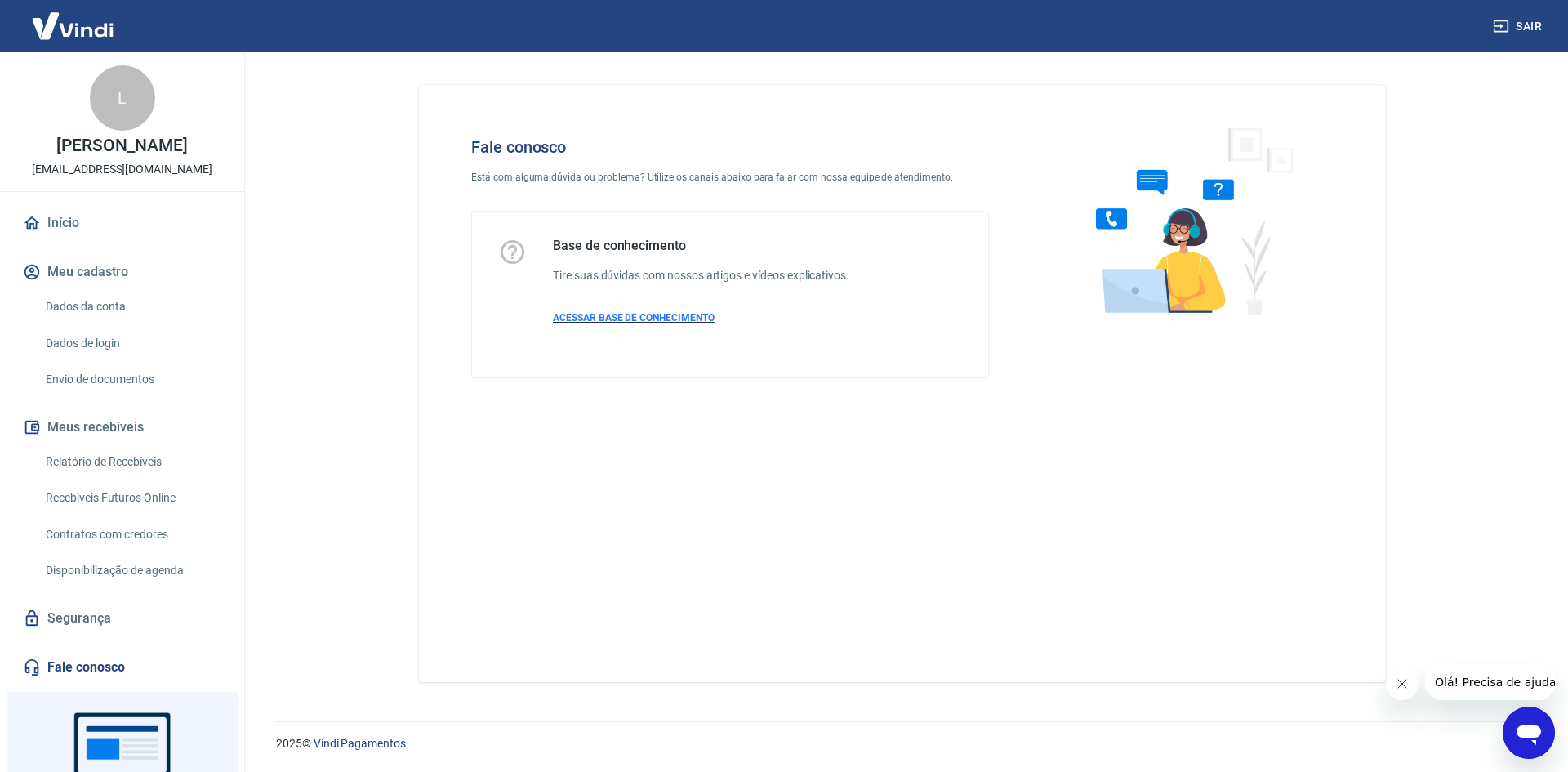
click at [637, 318] on span "ACESSAR BASE DE CONHECIMENTO" at bounding box center [633, 318] width 162 height 11
